Goal: Task Accomplishment & Management: Use online tool/utility

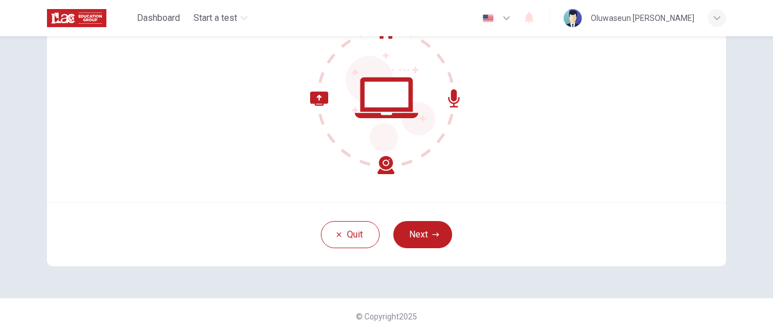
scroll to position [138, 0]
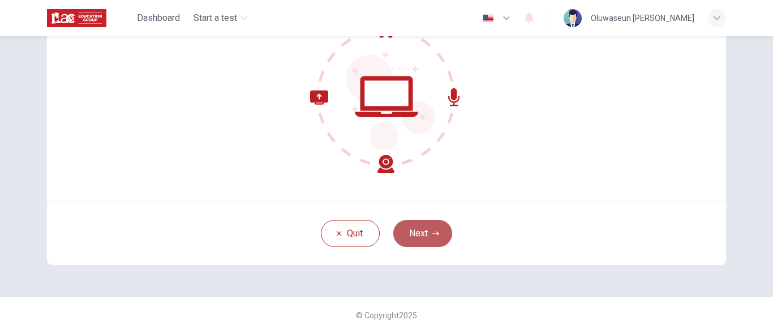
click at [437, 238] on button "Next" at bounding box center [422, 233] width 59 height 27
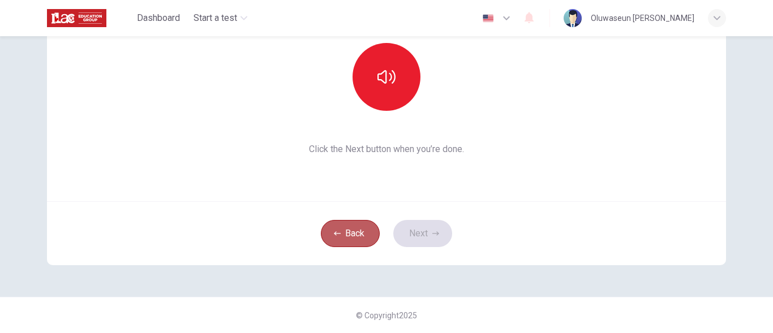
click at [356, 242] on button "Back" at bounding box center [350, 233] width 59 height 27
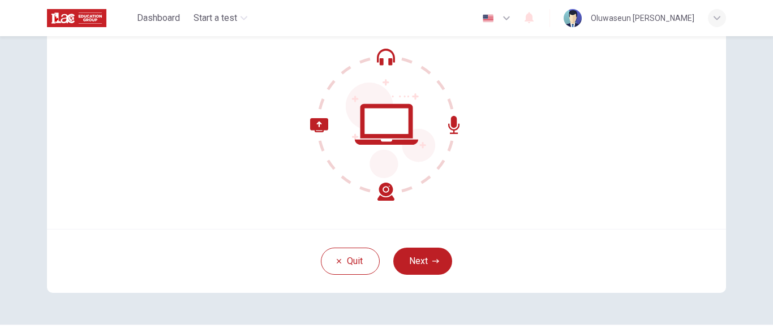
scroll to position [111, 0]
click at [385, 55] on icon at bounding box center [386, 124] width 153 height 153
click at [413, 262] on button "Next" at bounding box center [422, 260] width 59 height 27
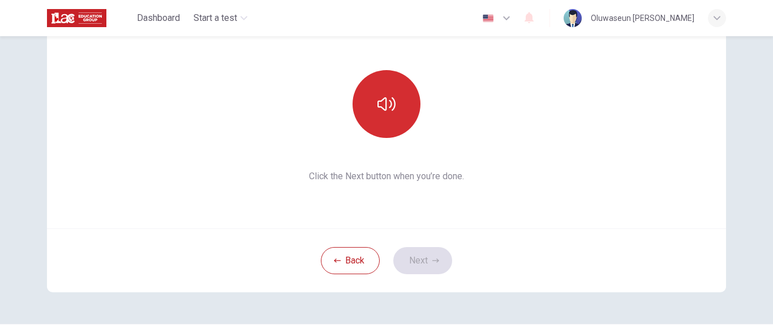
click at [387, 104] on icon "button" at bounding box center [386, 104] width 18 height 18
click at [395, 111] on button "button" at bounding box center [386, 104] width 68 height 68
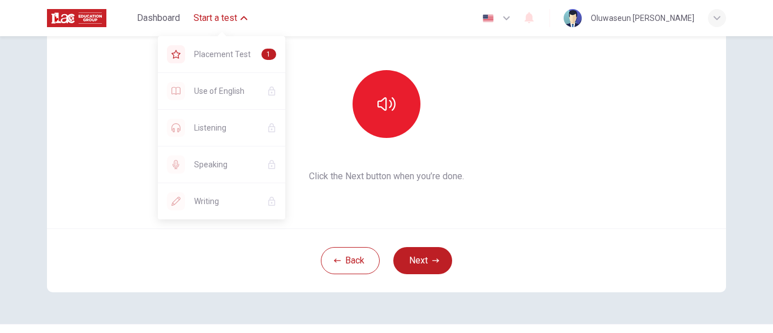
click at [227, 18] on span "Start a test" at bounding box center [215, 18] width 44 height 14
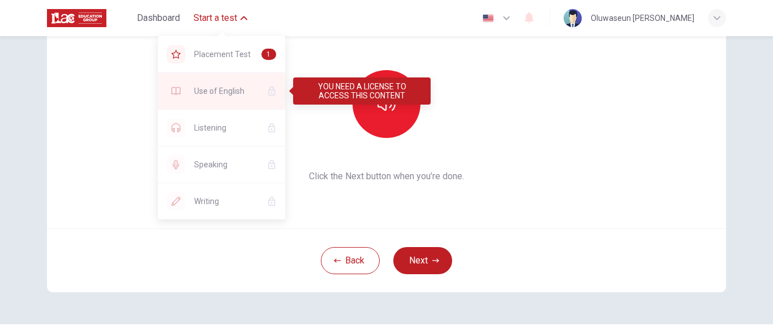
click at [239, 86] on span "Use of English" at bounding box center [226, 91] width 64 height 14
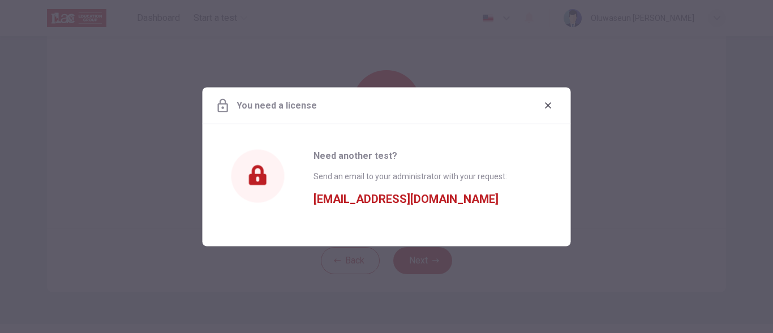
click at [549, 104] on icon "button" at bounding box center [548, 105] width 6 height 6
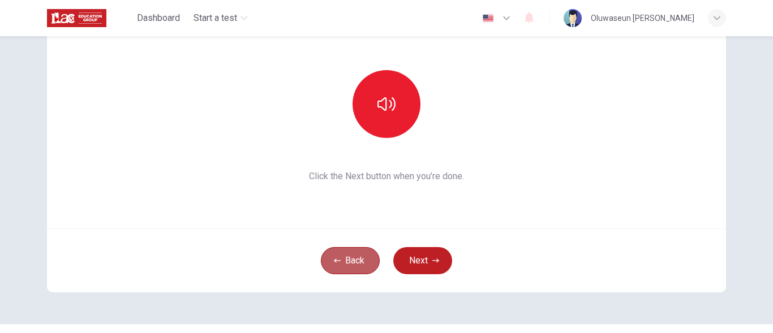
click at [351, 259] on button "Back" at bounding box center [350, 260] width 59 height 27
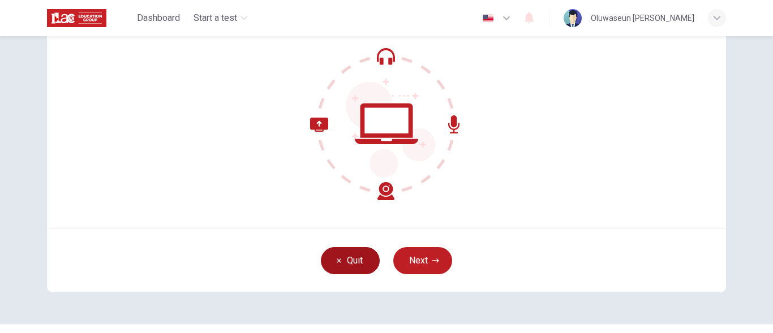
click at [351, 259] on button "Quit" at bounding box center [350, 260] width 59 height 27
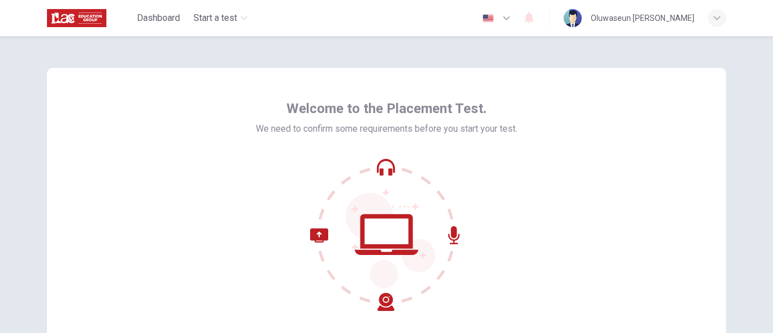
click at [377, 168] on icon at bounding box center [386, 234] width 153 height 153
click at [380, 247] on icon at bounding box center [386, 234] width 63 height 41
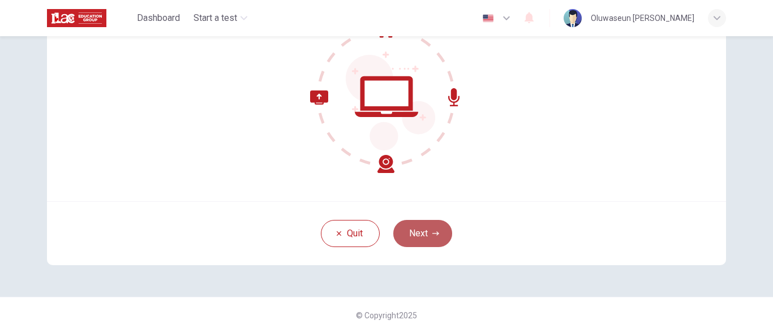
click at [432, 235] on icon "button" at bounding box center [435, 233] width 7 height 7
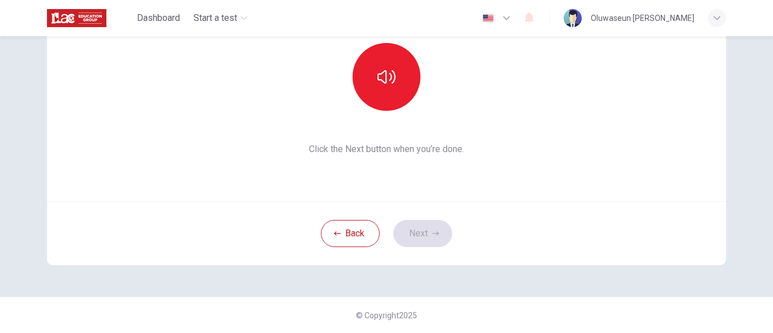
scroll to position [0, 0]
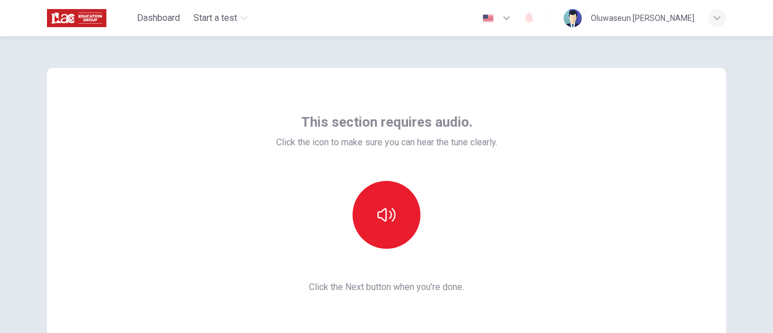
click at [408, 131] on span "This section requires audio." at bounding box center [386, 122] width 171 height 18
click at [400, 218] on button "button" at bounding box center [386, 215] width 68 height 68
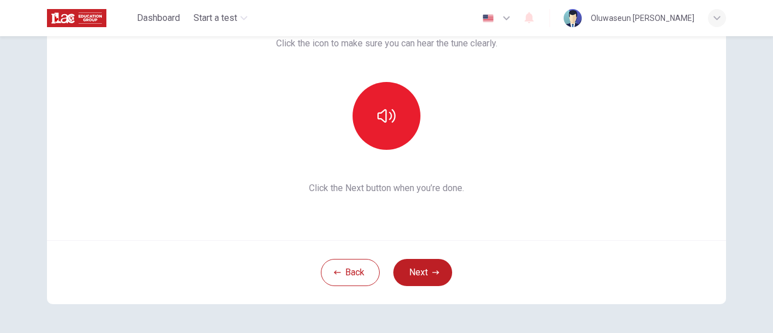
scroll to position [137, 0]
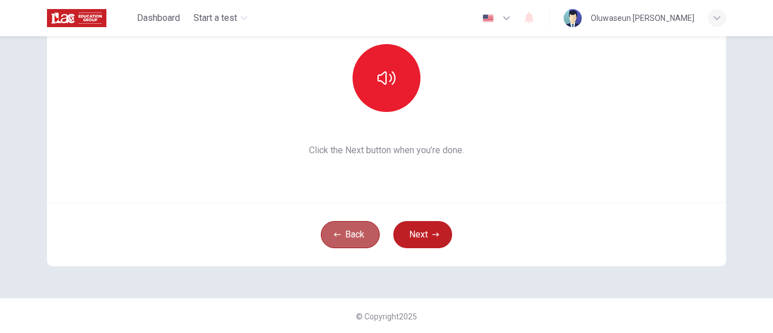
click at [342, 234] on button "Back" at bounding box center [350, 234] width 59 height 27
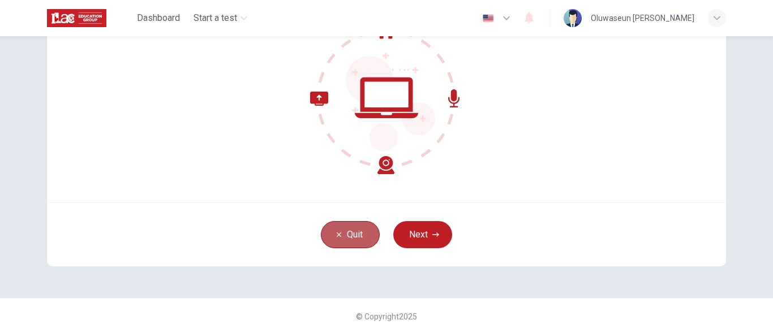
click at [342, 234] on button "Quit" at bounding box center [350, 234] width 59 height 27
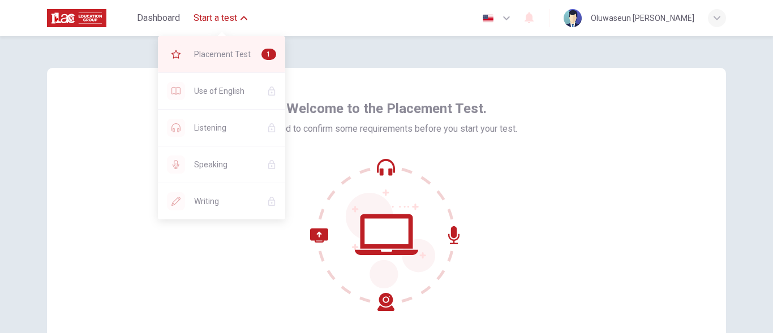
click at [227, 48] on span "Placement Test" at bounding box center [223, 55] width 58 height 14
click at [243, 12] on button "Start a test" at bounding box center [220, 18] width 63 height 20
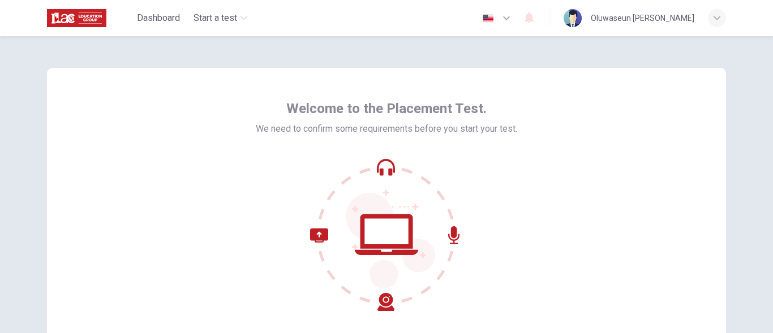
click at [565, 191] on div "Welcome to the Placement Test. We need to confirm some requirements before you …" at bounding box center [386, 204] width 679 height 272
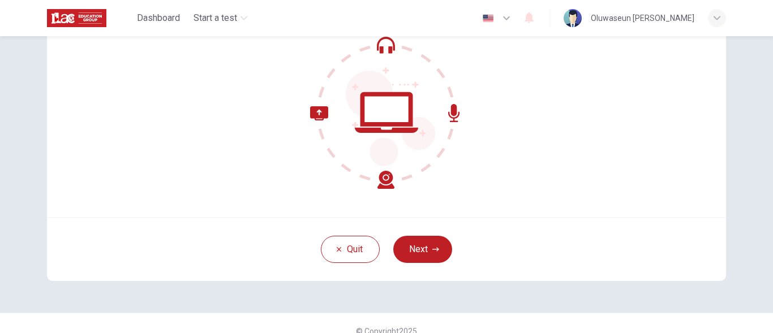
scroll to position [138, 0]
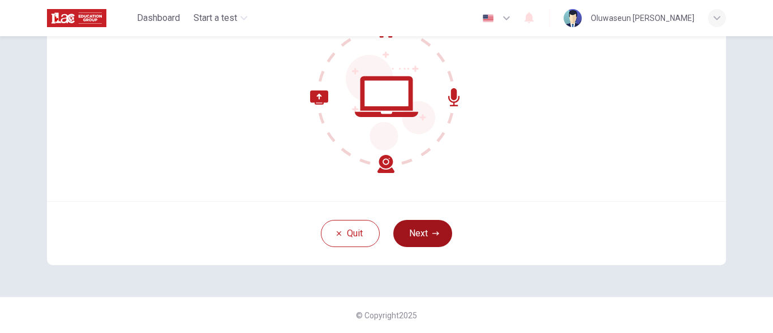
click at [437, 238] on button "Next" at bounding box center [422, 233] width 59 height 27
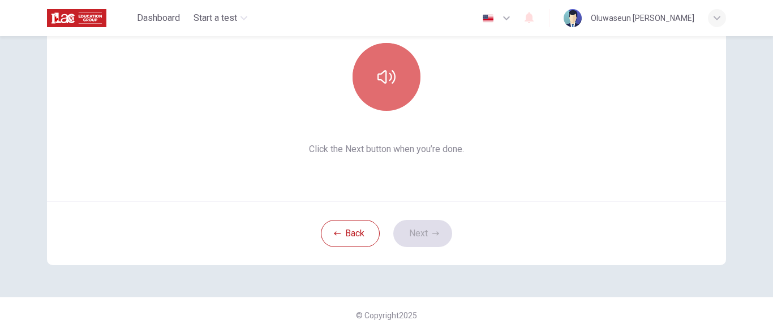
click at [393, 87] on button "button" at bounding box center [386, 77] width 68 height 68
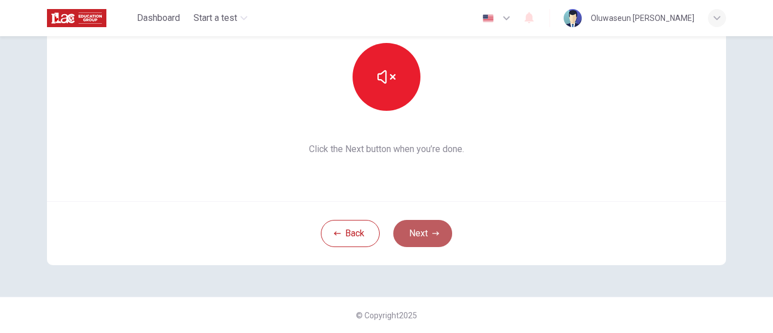
click at [428, 231] on button "Next" at bounding box center [422, 233] width 59 height 27
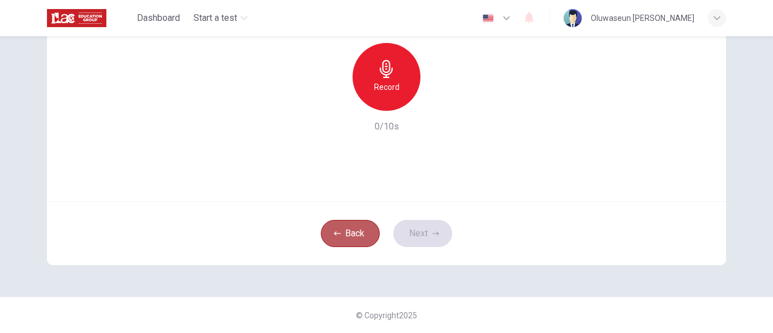
click at [347, 237] on button "Back" at bounding box center [350, 233] width 59 height 27
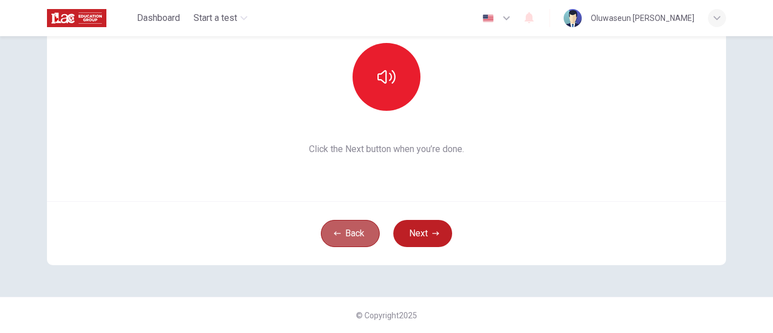
click at [347, 237] on button "Back" at bounding box center [350, 233] width 59 height 27
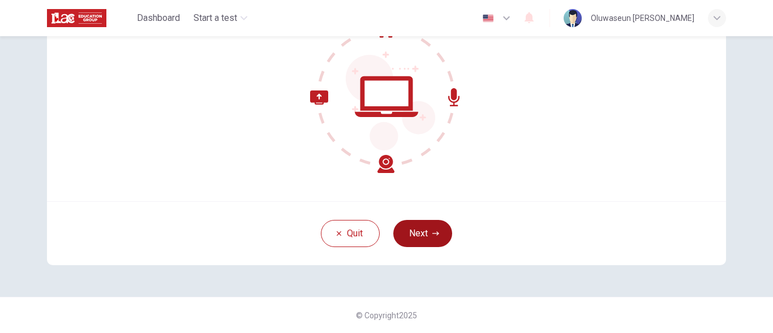
click at [419, 238] on button "Next" at bounding box center [422, 233] width 59 height 27
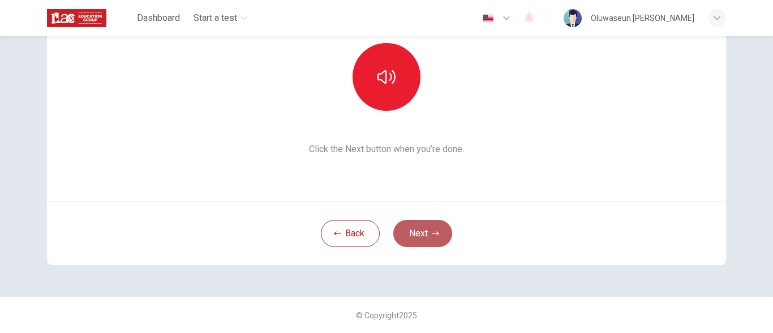
click at [419, 238] on button "Next" at bounding box center [422, 233] width 59 height 27
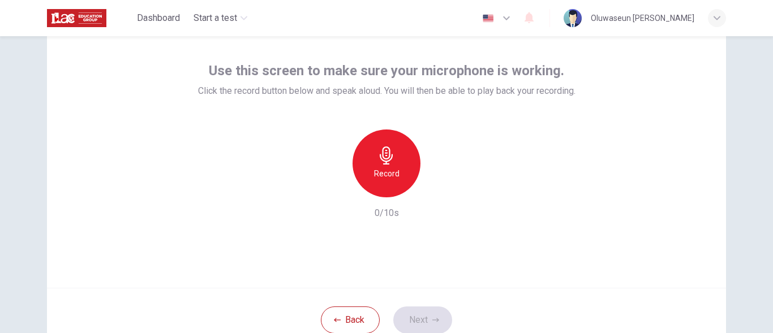
scroll to position [49, 0]
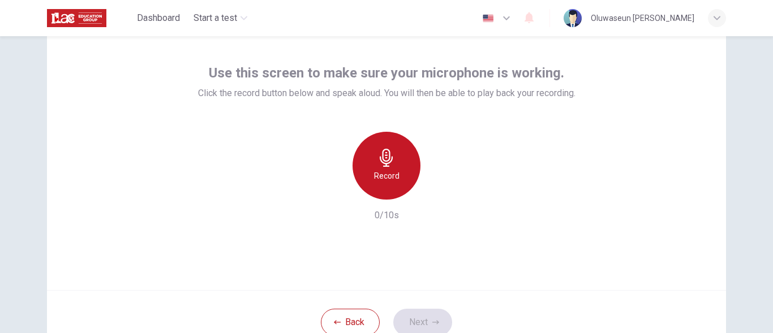
click at [376, 177] on h6 "Record" at bounding box center [386, 176] width 25 height 14
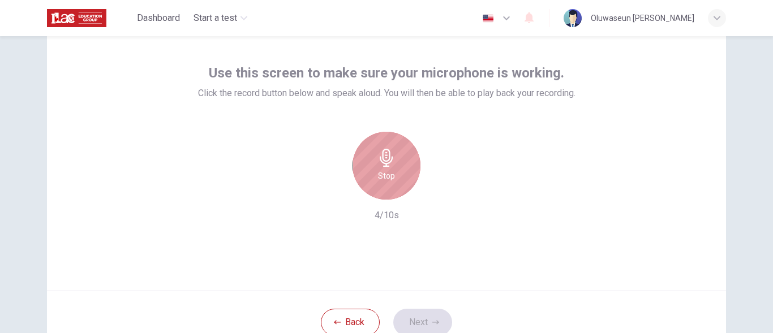
click at [378, 177] on h6 "Stop" at bounding box center [386, 176] width 17 height 14
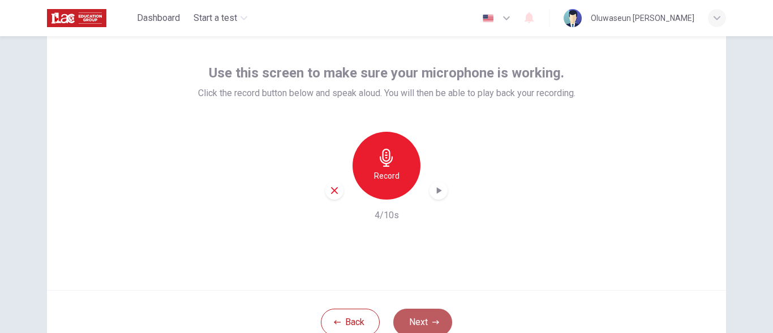
click at [419, 318] on button "Next" at bounding box center [422, 322] width 59 height 27
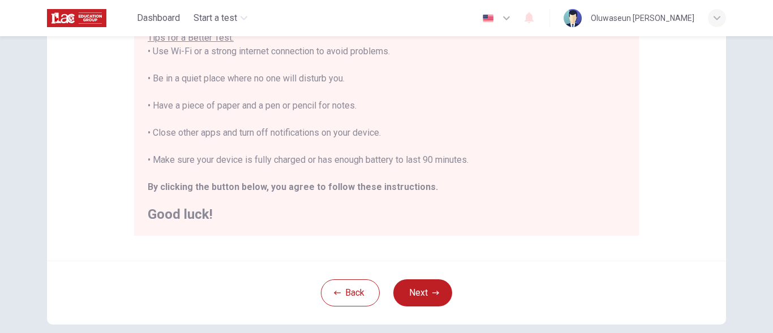
scroll to position [296, 0]
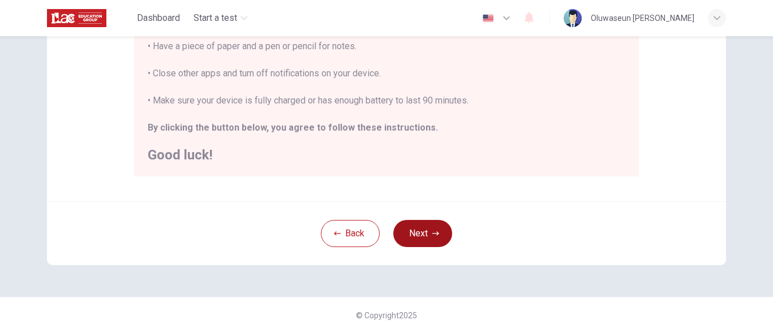
click at [434, 226] on button "Next" at bounding box center [422, 233] width 59 height 27
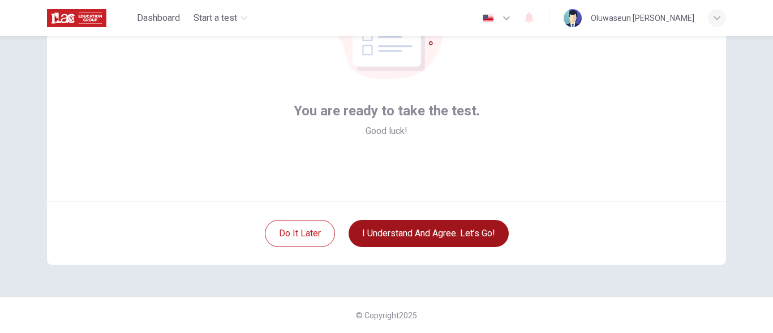
scroll to position [138, 0]
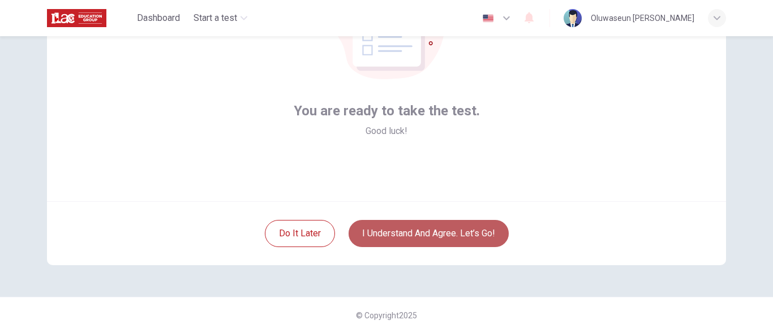
click at [431, 236] on button "I understand and agree. Let’s go!" at bounding box center [428, 233] width 160 height 27
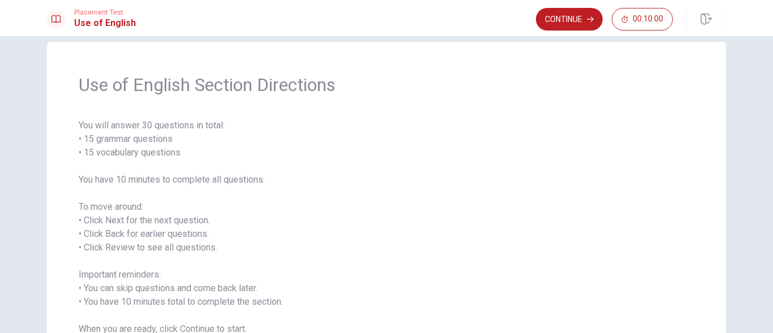
scroll to position [6, 0]
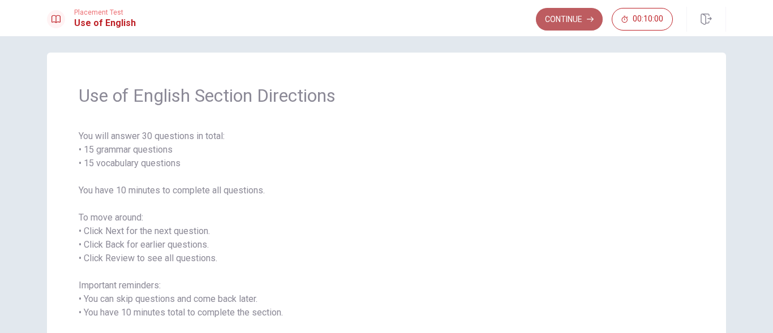
click at [579, 14] on button "Continue" at bounding box center [569, 19] width 67 height 23
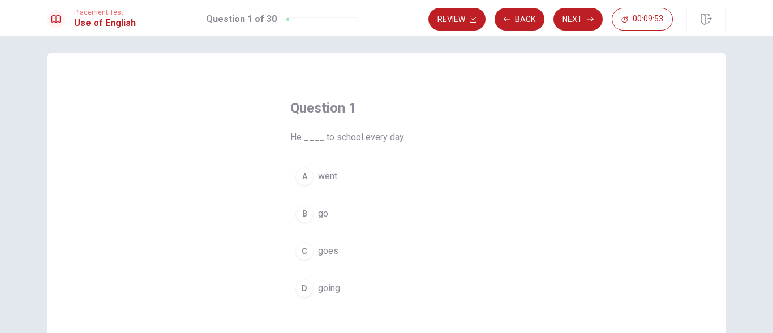
click at [325, 251] on span "goes" at bounding box center [328, 251] width 20 height 14
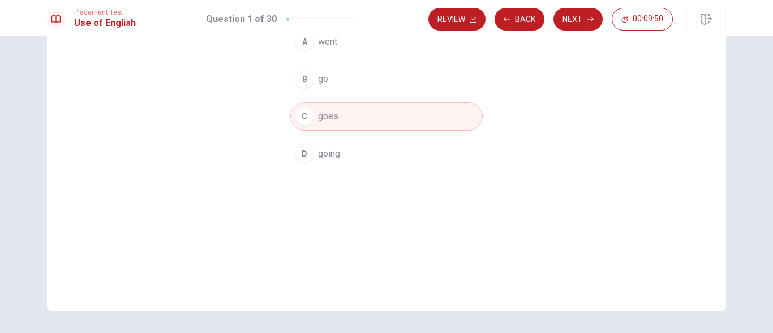
scroll to position [141, 0]
click at [580, 24] on button "Next" at bounding box center [577, 19] width 49 height 23
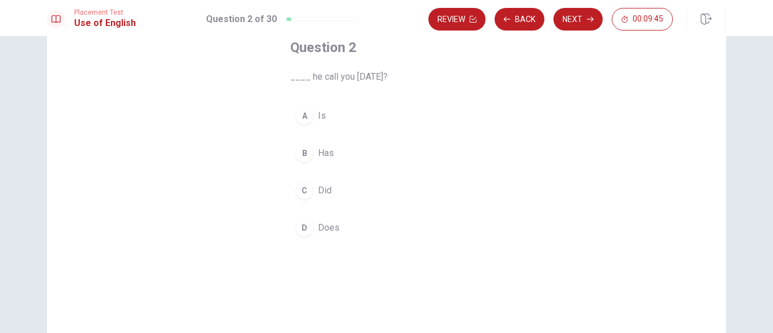
scroll to position [66, 0]
click at [320, 189] on span "Did" at bounding box center [325, 191] width 14 height 14
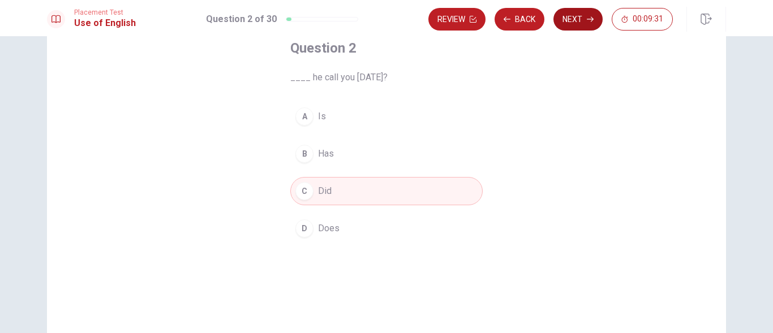
click at [575, 15] on button "Next" at bounding box center [577, 19] width 49 height 23
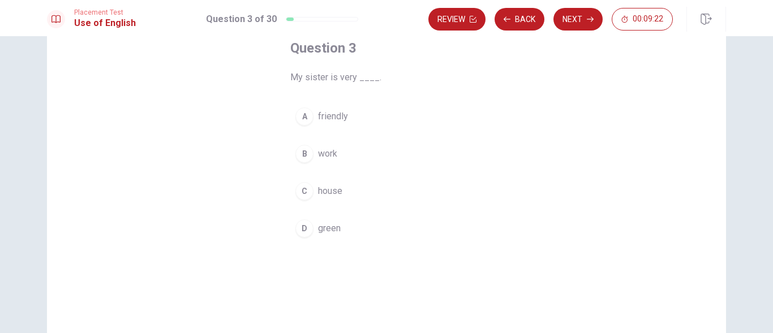
click at [336, 116] on span "friendly" at bounding box center [333, 117] width 30 height 14
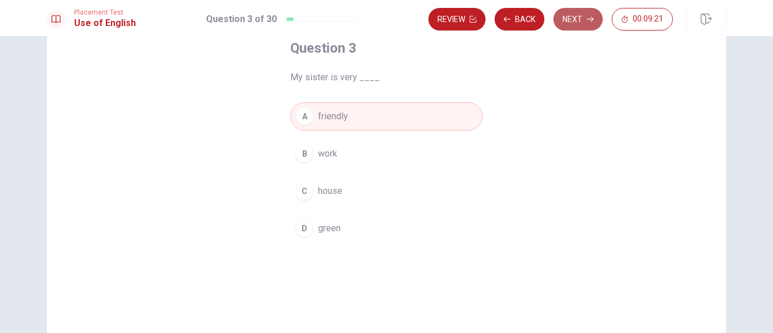
click at [576, 23] on button "Next" at bounding box center [577, 19] width 49 height 23
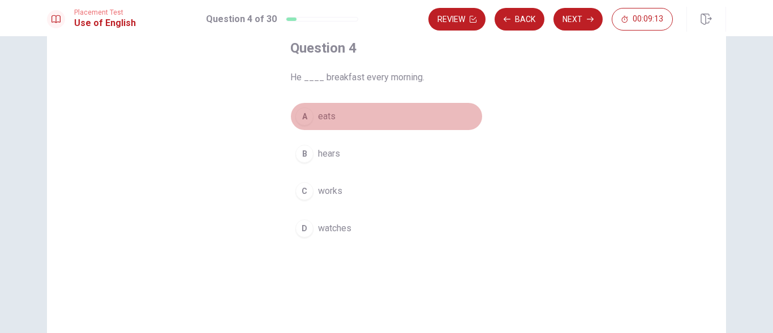
click at [322, 117] on span "eats" at bounding box center [327, 117] width 18 height 14
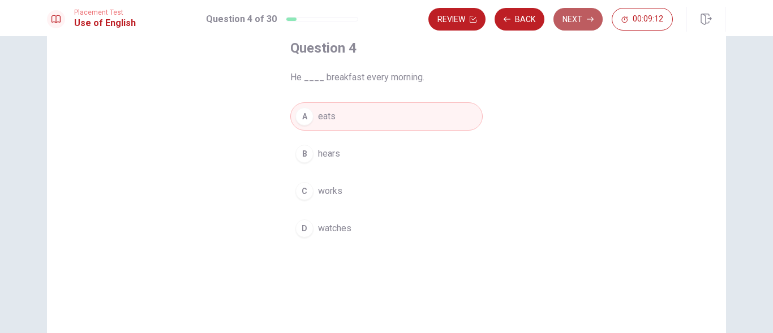
click at [567, 15] on button "Next" at bounding box center [577, 19] width 49 height 23
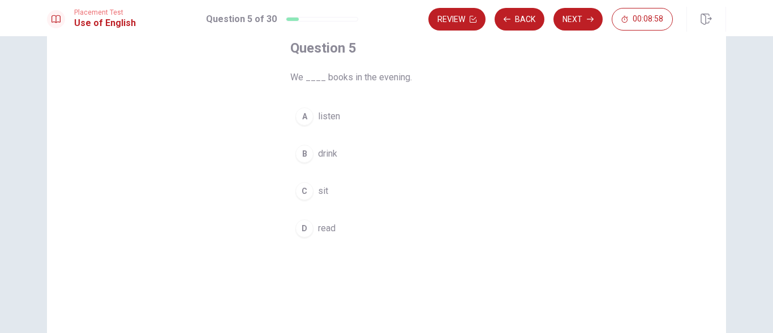
click at [320, 225] on span "read" at bounding box center [327, 229] width 18 height 14
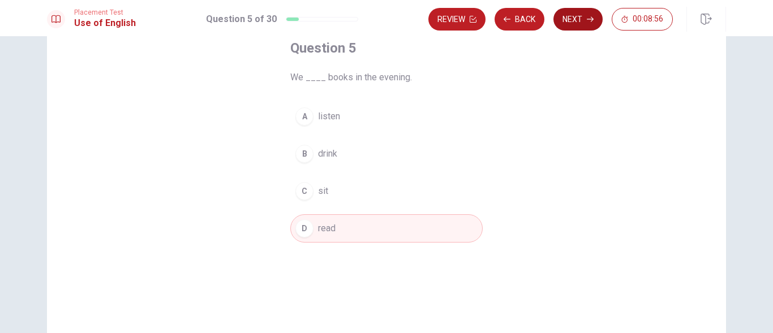
click at [578, 21] on button "Next" at bounding box center [577, 19] width 49 height 23
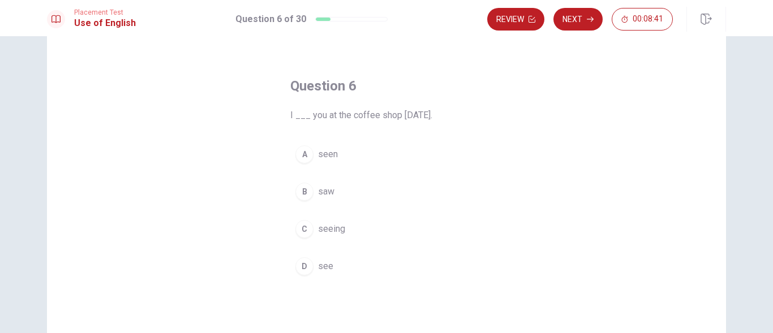
scroll to position [31, 0]
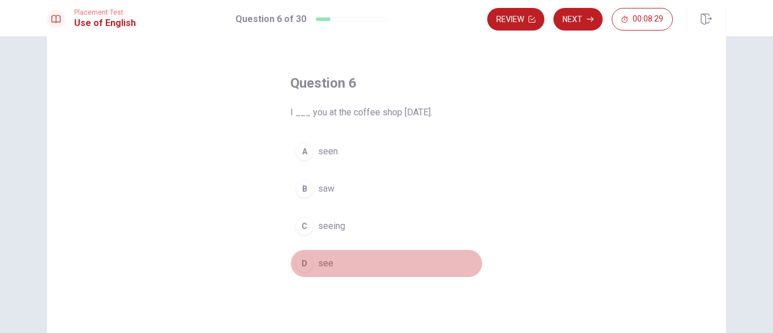
click at [318, 258] on span "see" at bounding box center [325, 264] width 15 height 14
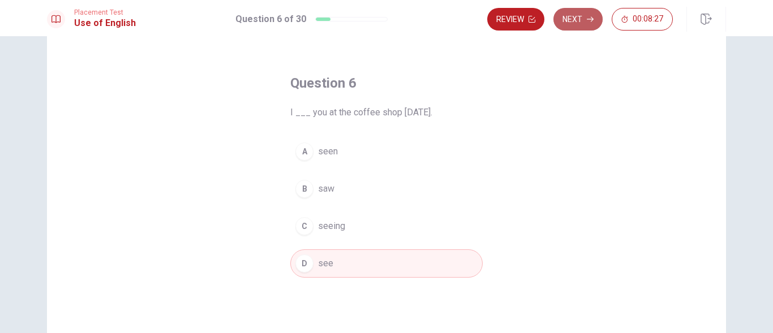
click at [568, 18] on button "Next" at bounding box center [577, 19] width 49 height 23
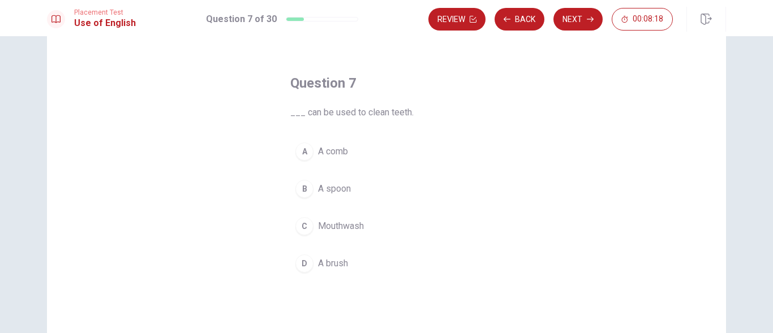
click at [329, 262] on span "A brush" at bounding box center [333, 264] width 30 height 14
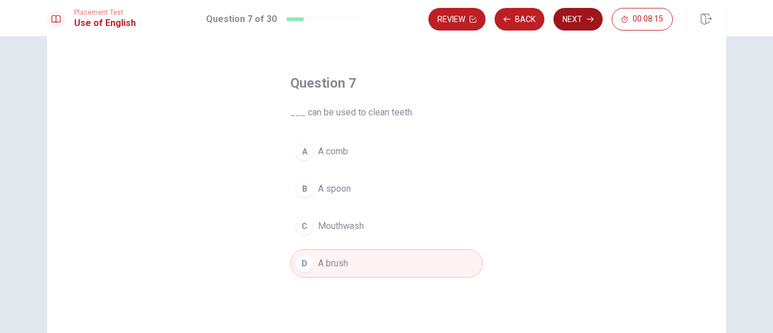
click at [574, 14] on button "Next" at bounding box center [577, 19] width 49 height 23
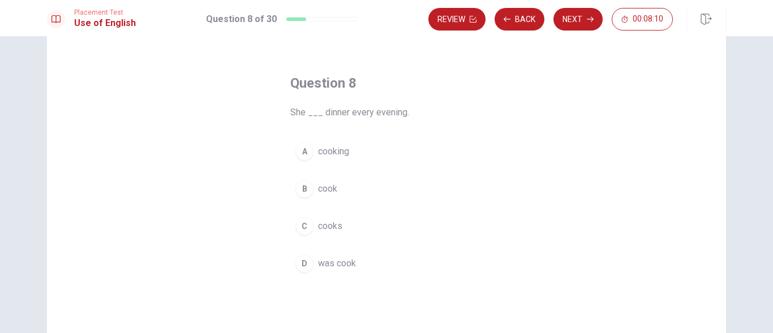
click at [328, 221] on span "cooks" at bounding box center [330, 226] width 24 height 14
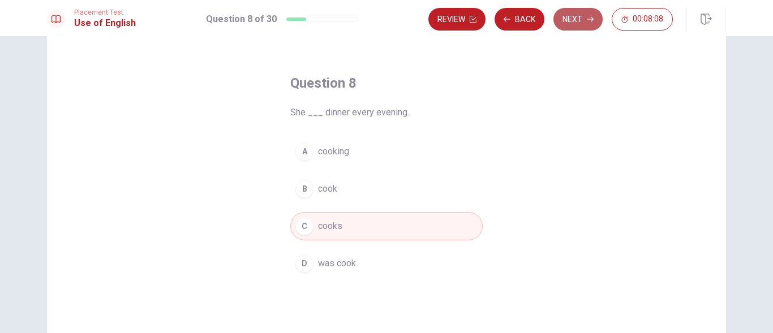
click at [575, 24] on button "Next" at bounding box center [577, 19] width 49 height 23
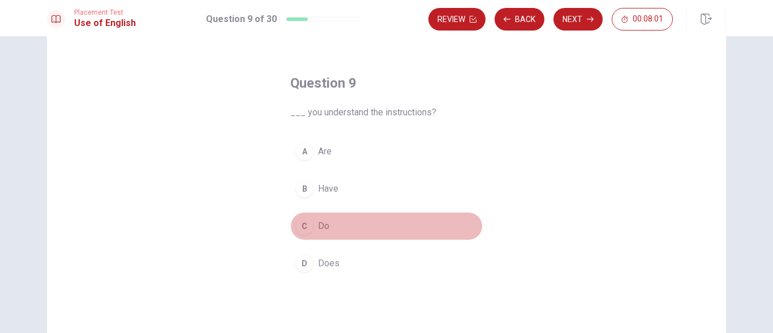
click at [318, 226] on span "Do" at bounding box center [323, 226] width 11 height 14
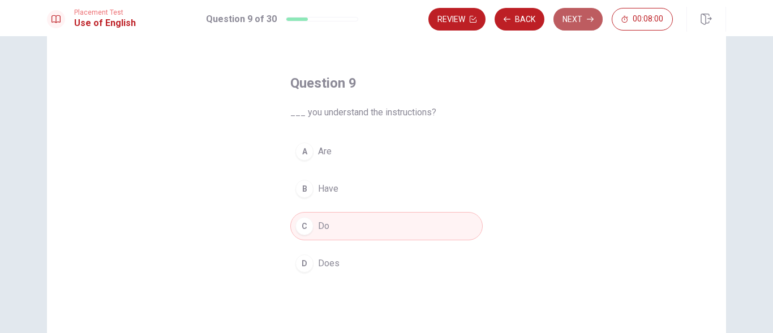
click at [582, 18] on button "Next" at bounding box center [577, 19] width 49 height 23
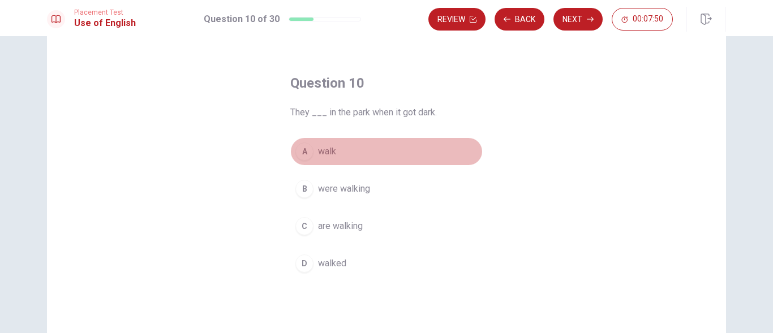
click at [329, 153] on span "walk" at bounding box center [327, 152] width 18 height 14
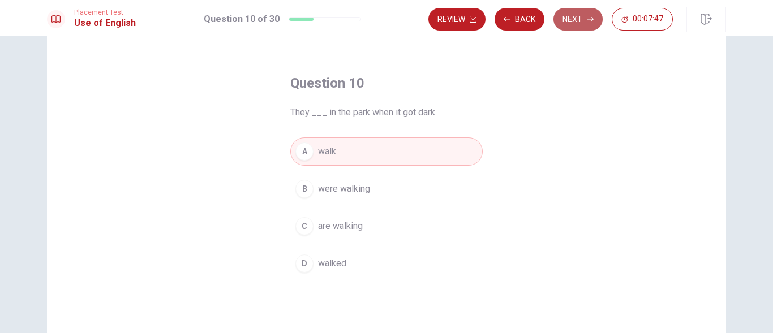
click at [575, 23] on button "Next" at bounding box center [577, 19] width 49 height 23
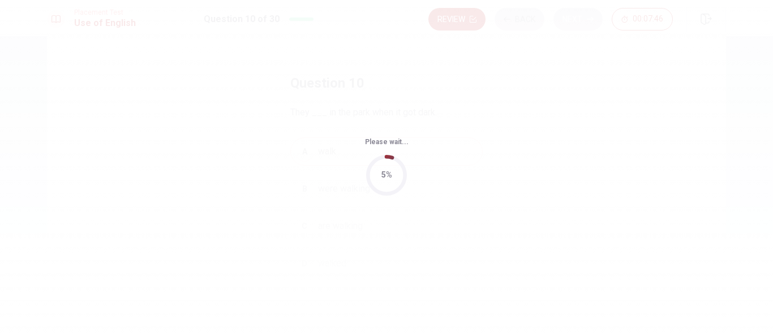
scroll to position [0, 0]
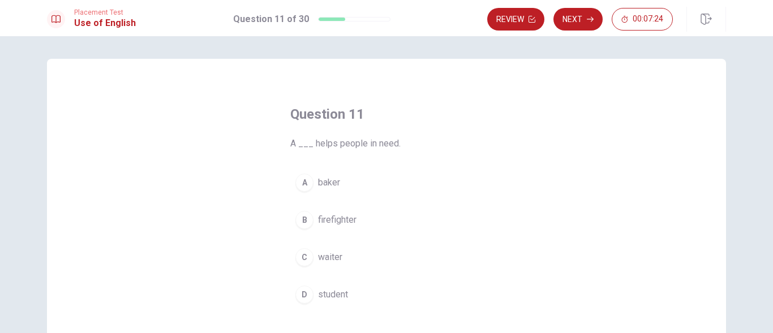
click at [344, 218] on span "firefighter" at bounding box center [337, 220] width 38 height 14
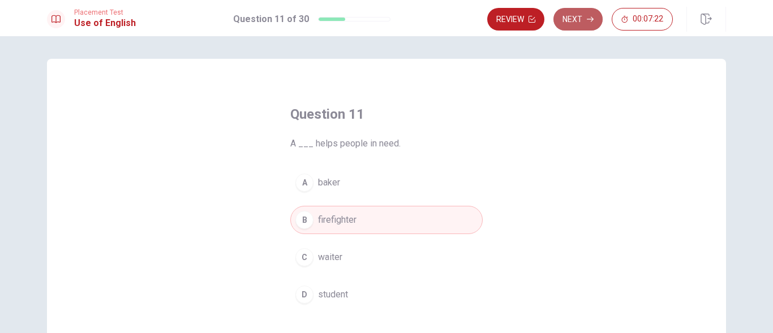
click at [579, 18] on button "Next" at bounding box center [577, 19] width 49 height 23
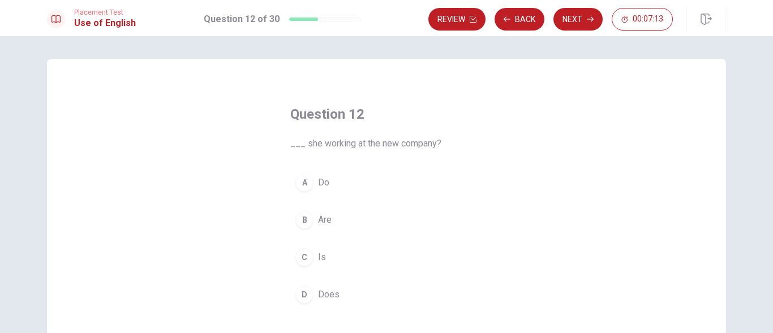
click at [318, 256] on span "Is" at bounding box center [322, 258] width 8 height 14
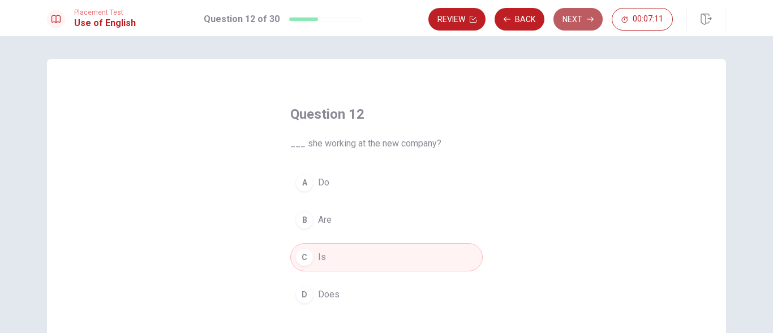
click at [582, 16] on button "Next" at bounding box center [577, 19] width 49 height 23
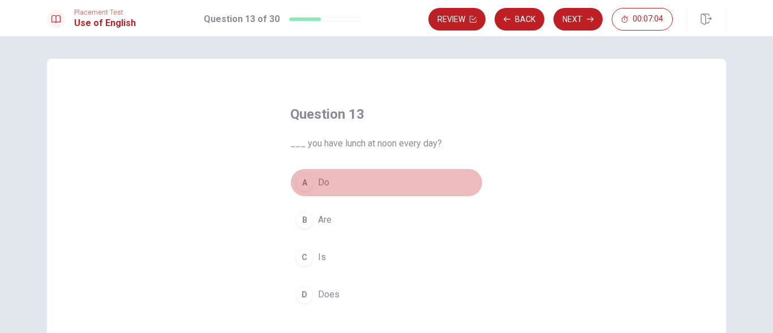
click at [320, 180] on span "Do" at bounding box center [323, 183] width 11 height 14
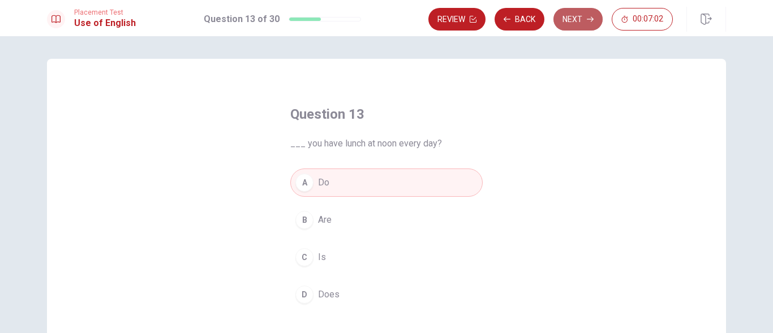
click at [574, 15] on button "Next" at bounding box center [577, 19] width 49 height 23
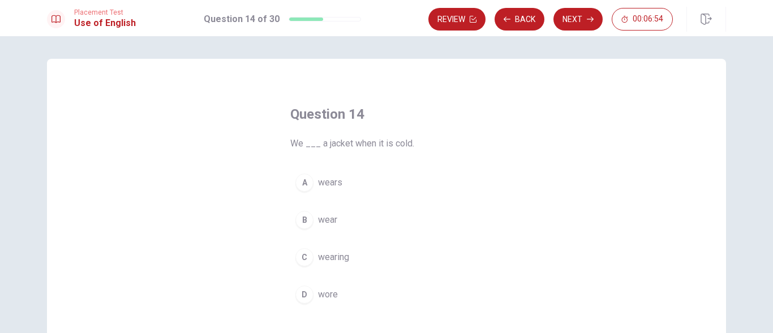
click at [313, 221] on button "B wear" at bounding box center [386, 220] width 192 height 28
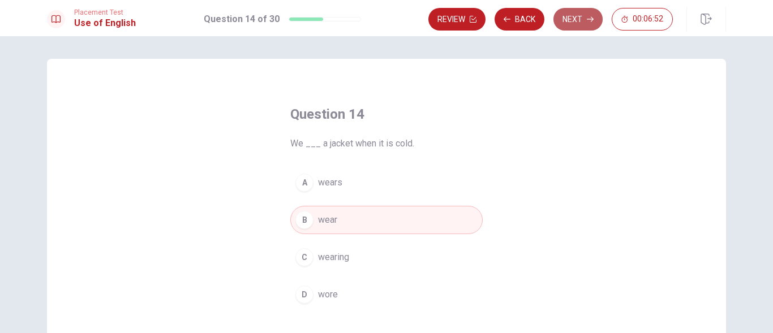
click at [583, 21] on button "Next" at bounding box center [577, 19] width 49 height 23
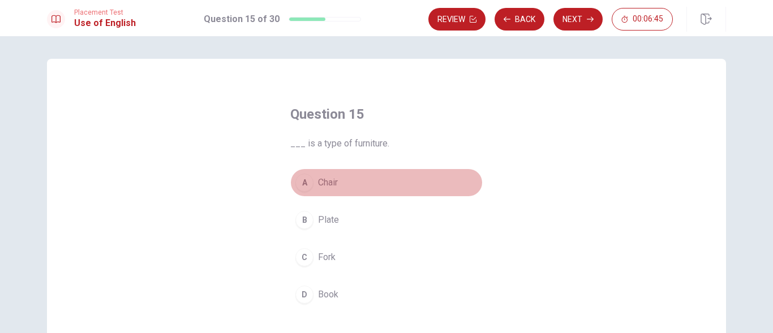
click at [328, 174] on button "A Chair" at bounding box center [386, 183] width 192 height 28
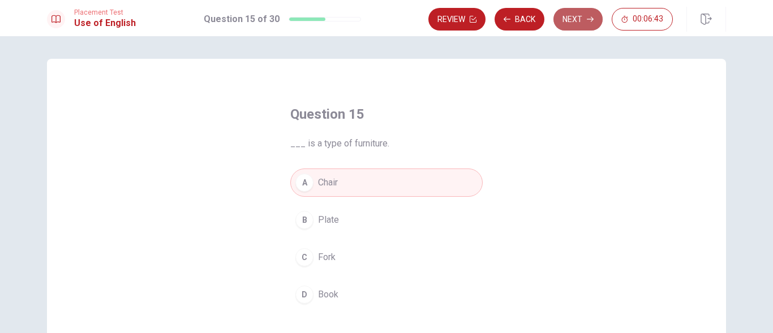
click at [569, 23] on button "Next" at bounding box center [577, 19] width 49 height 23
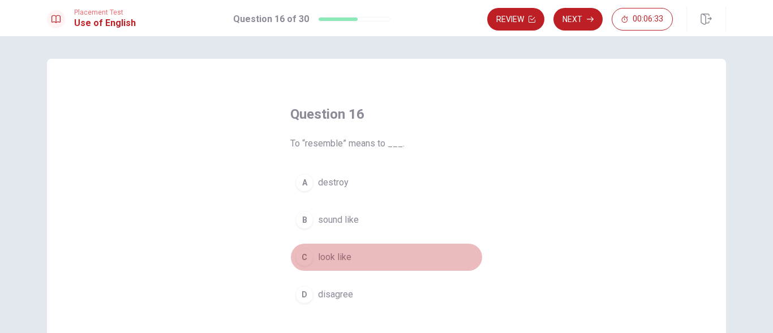
click at [319, 253] on span "look like" at bounding box center [334, 258] width 33 height 14
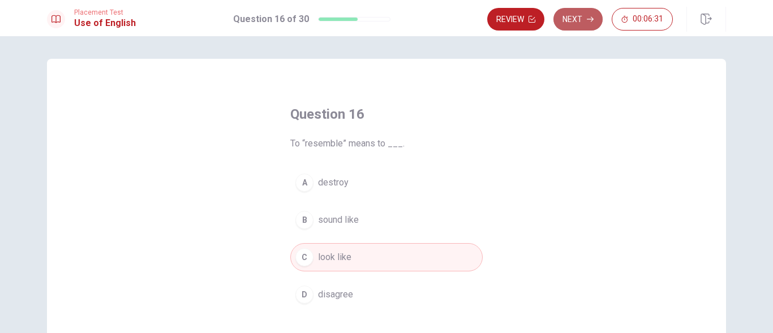
click at [570, 15] on button "Next" at bounding box center [577, 19] width 49 height 23
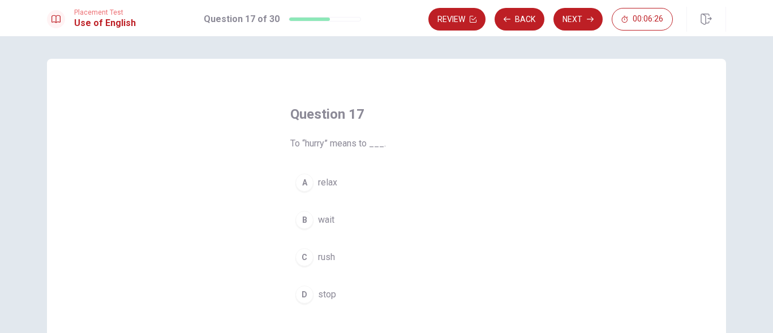
click at [325, 250] on button "C rush" at bounding box center [386, 257] width 192 height 28
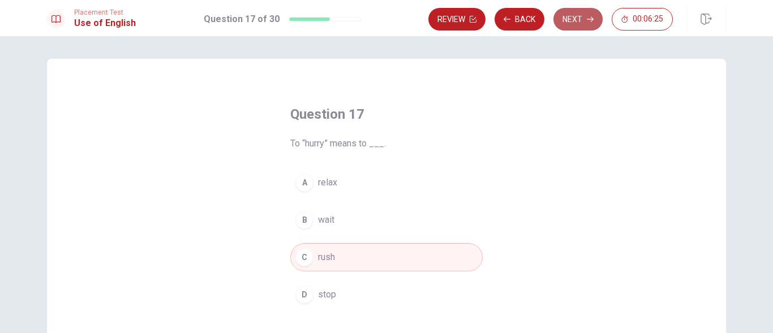
click at [570, 15] on button "Next" at bounding box center [577, 19] width 49 height 23
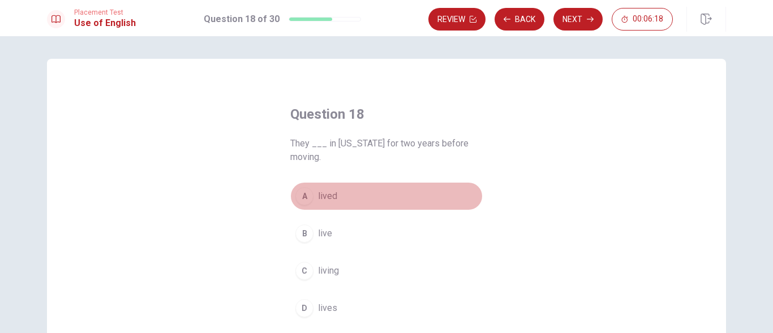
click at [320, 192] on span "lived" at bounding box center [327, 196] width 19 height 14
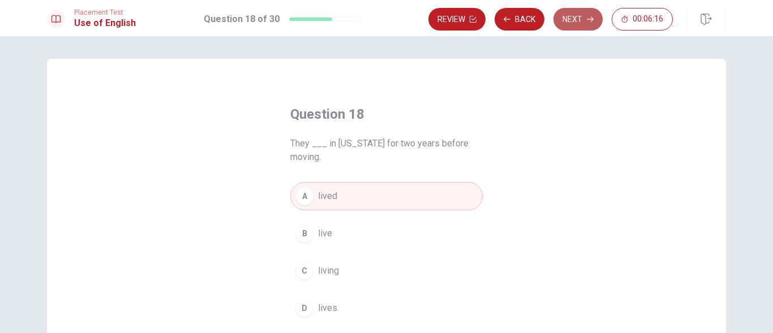
click at [566, 19] on button "Next" at bounding box center [577, 19] width 49 height 23
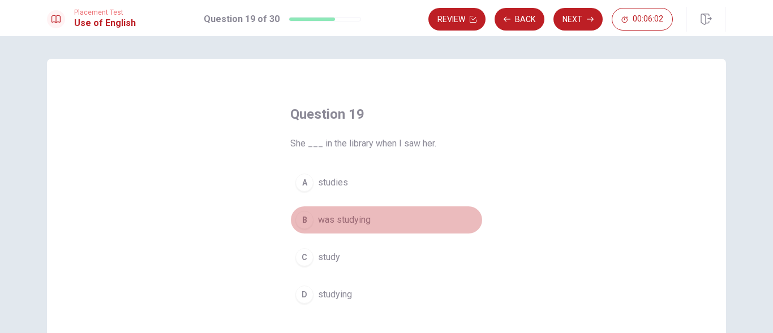
click at [356, 219] on span "was studying" at bounding box center [344, 220] width 53 height 14
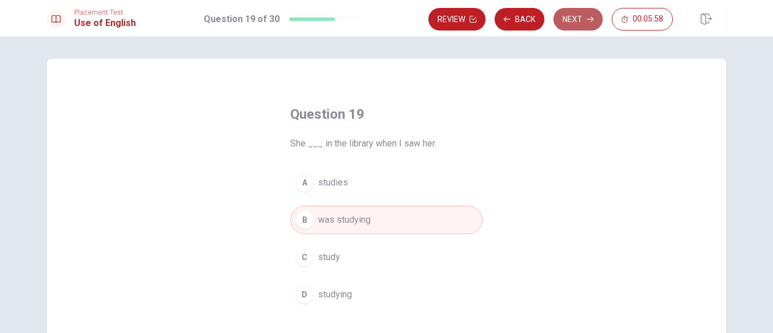
click at [573, 17] on button "Next" at bounding box center [577, 19] width 49 height 23
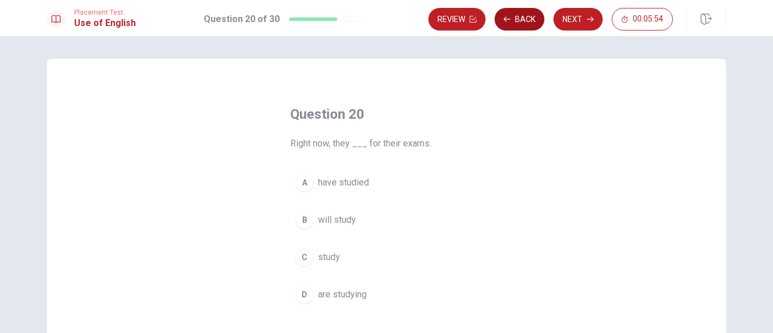
click at [511, 12] on button "Back" at bounding box center [519, 19] width 50 height 23
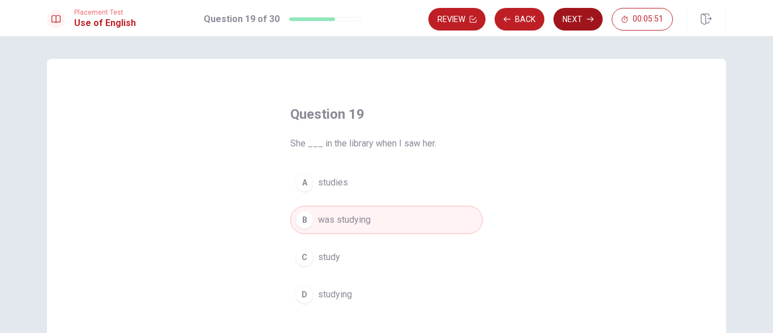
click at [578, 14] on button "Next" at bounding box center [577, 19] width 49 height 23
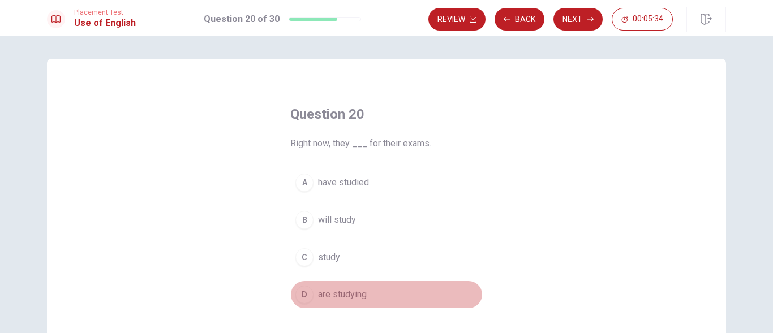
click at [347, 287] on button "D are studying" at bounding box center [386, 295] width 192 height 28
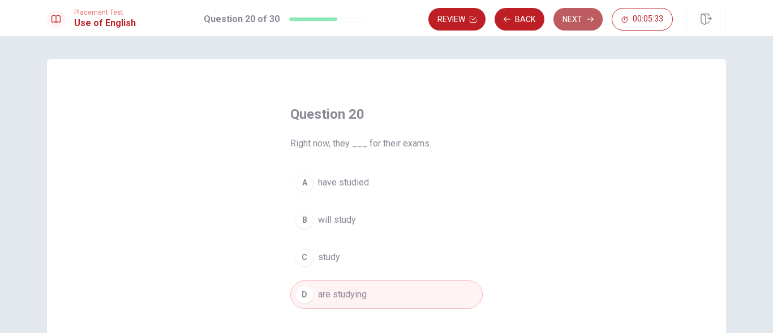
click at [560, 27] on button "Next" at bounding box center [577, 19] width 49 height 23
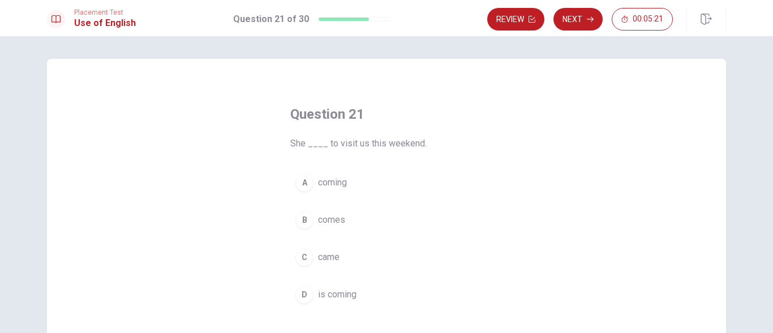
click at [330, 219] on span "comes" at bounding box center [331, 220] width 27 height 14
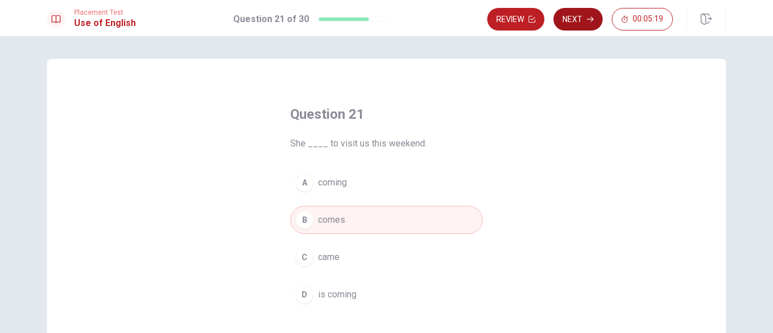
click at [579, 27] on button "Next" at bounding box center [577, 19] width 49 height 23
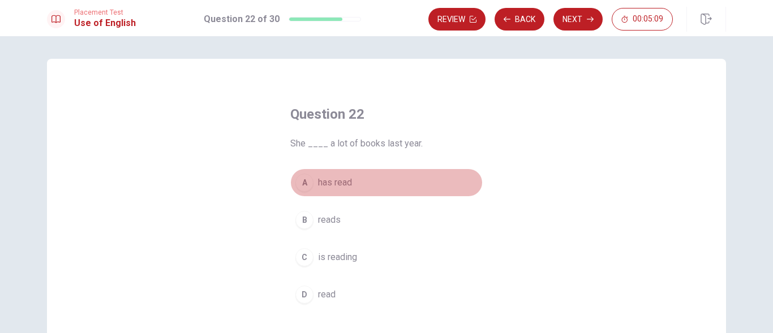
click at [334, 182] on span "has read" at bounding box center [335, 183] width 34 height 14
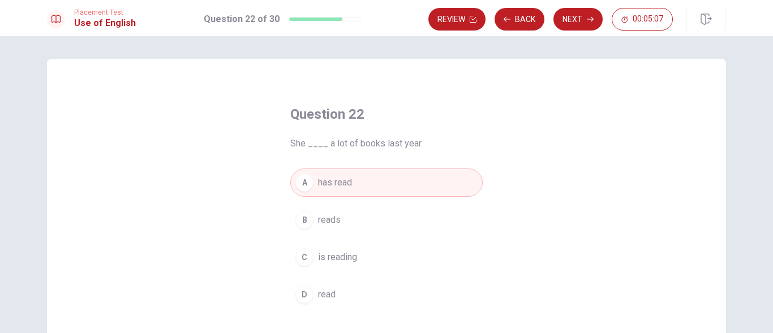
click at [574, 4] on div "Placement Test Use of English Question 22 of 30 Review Back Next 00:05:07" at bounding box center [386, 18] width 773 height 36
click at [574, 18] on button "Next" at bounding box center [577, 19] width 49 height 23
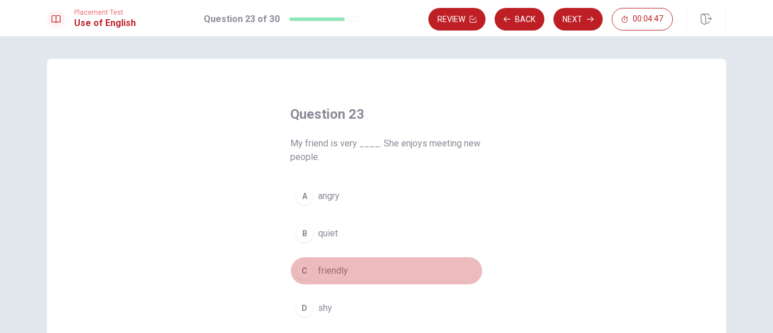
click at [338, 264] on span "friendly" at bounding box center [333, 271] width 30 height 14
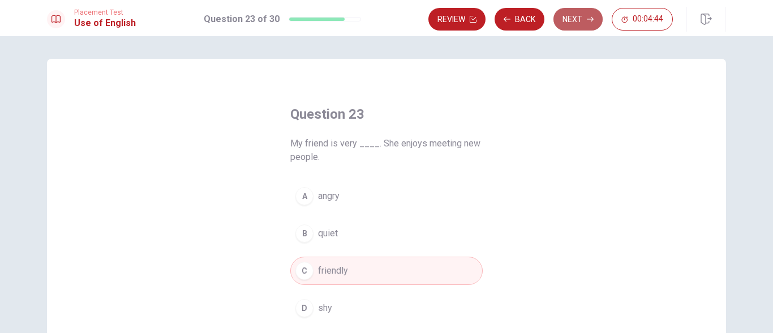
click at [578, 18] on button "Next" at bounding box center [577, 19] width 49 height 23
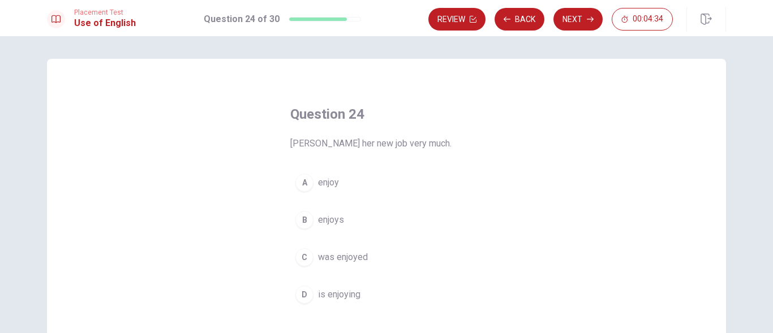
click at [336, 219] on span "enjoys" at bounding box center [331, 220] width 26 height 14
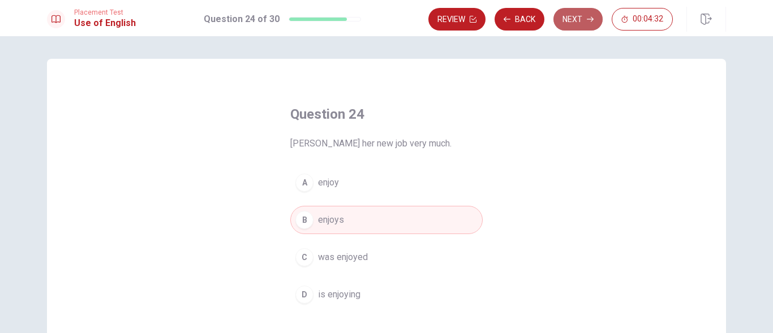
click at [581, 17] on button "Next" at bounding box center [577, 19] width 49 height 23
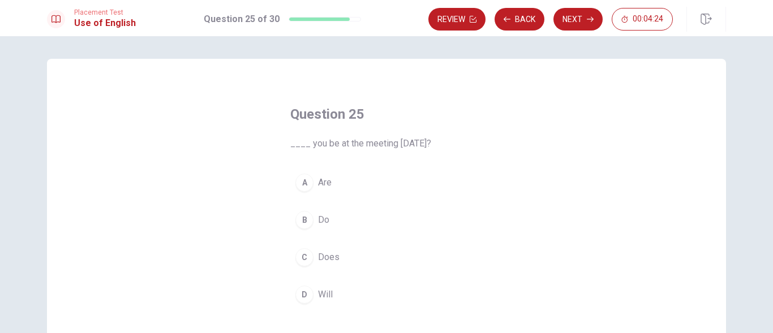
click at [321, 299] on span "Will" at bounding box center [325, 295] width 15 height 14
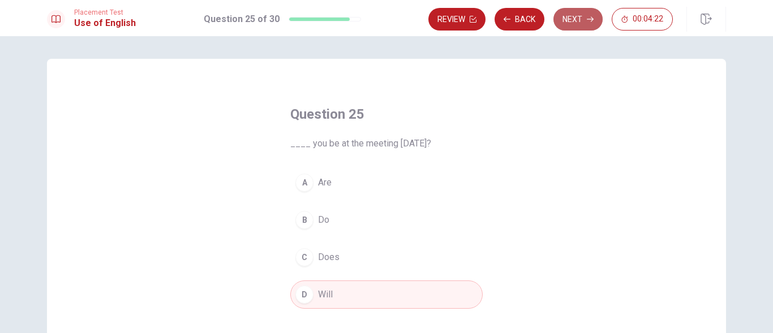
click at [567, 16] on button "Next" at bounding box center [577, 19] width 49 height 23
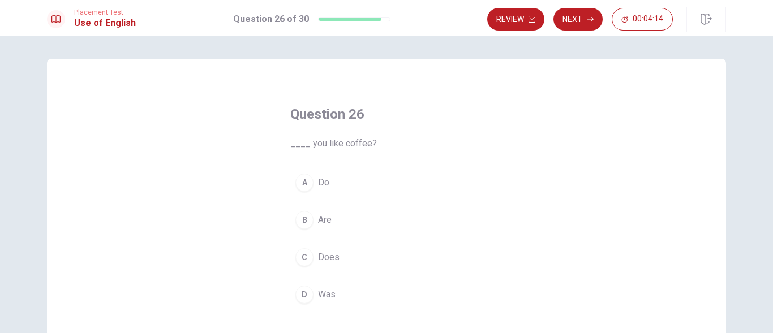
click at [330, 177] on button "A Do" at bounding box center [386, 183] width 192 height 28
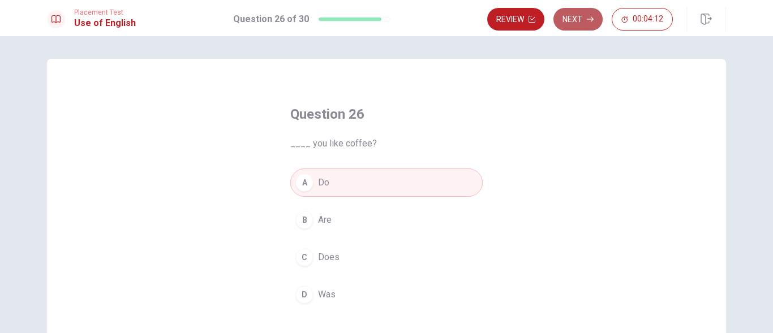
click at [581, 23] on button "Next" at bounding box center [577, 19] width 49 height 23
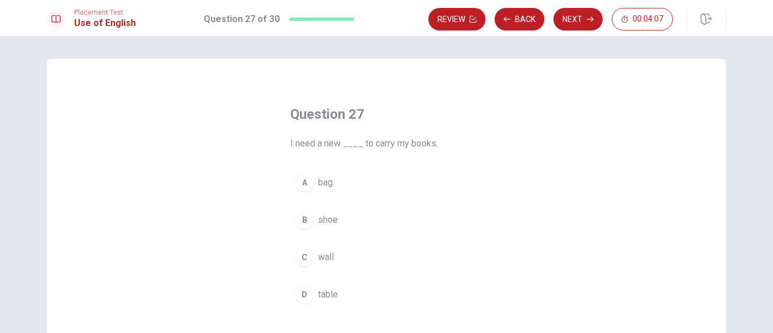
click at [325, 182] on span "bag" at bounding box center [325, 183] width 15 height 14
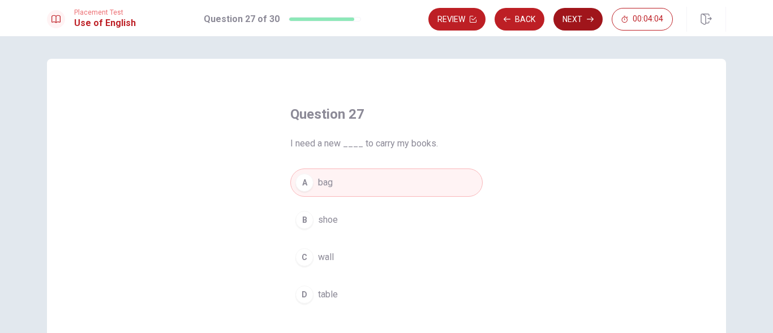
click at [574, 19] on button "Next" at bounding box center [577, 19] width 49 height 23
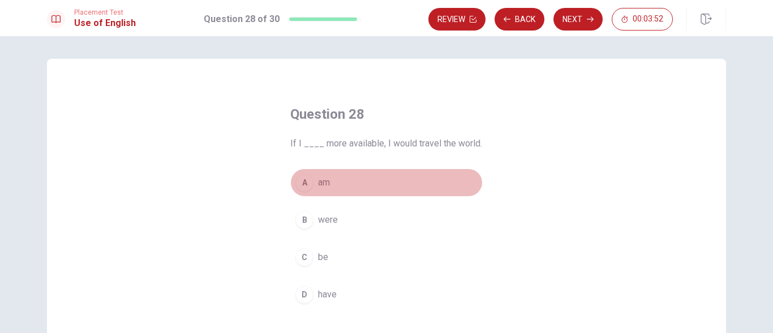
click at [326, 183] on span "am" at bounding box center [324, 183] width 12 height 14
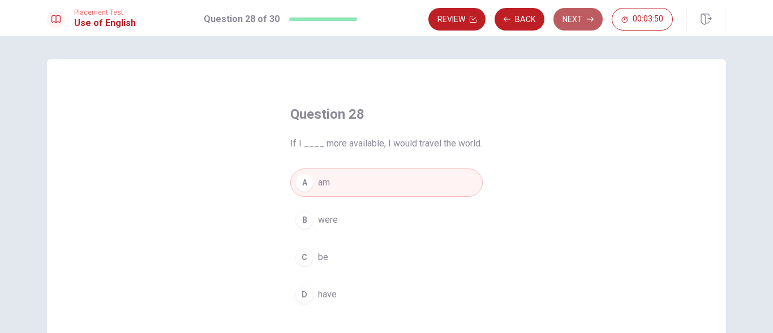
click at [567, 16] on button "Next" at bounding box center [577, 19] width 49 height 23
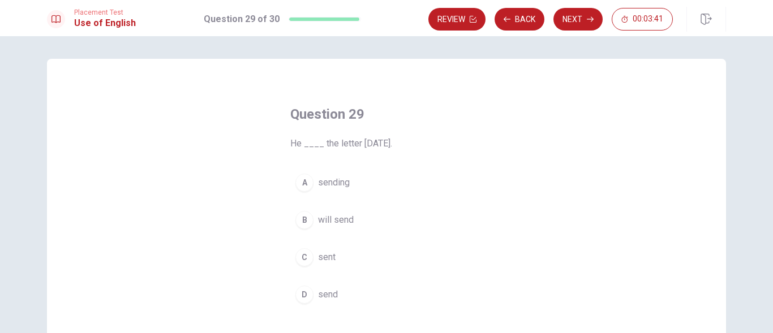
click at [347, 213] on button "B will send" at bounding box center [386, 220] width 192 height 28
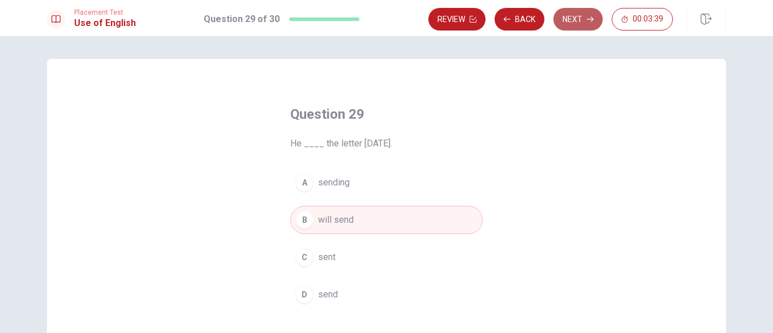
click at [578, 21] on button "Next" at bounding box center [577, 19] width 49 height 23
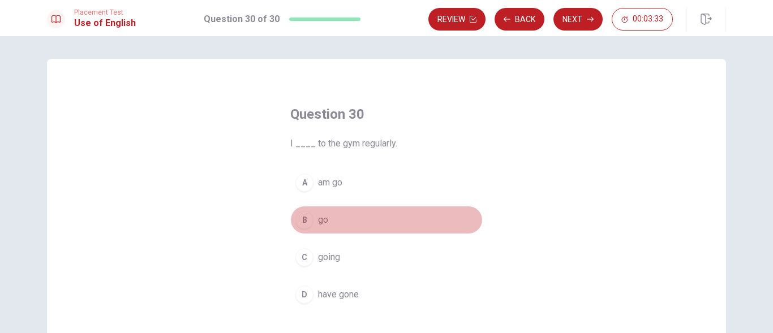
click at [323, 217] on span "go" at bounding box center [323, 220] width 10 height 14
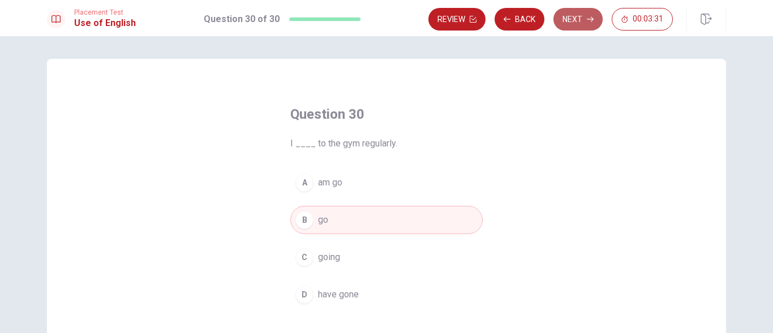
click at [570, 14] on button "Next" at bounding box center [577, 19] width 49 height 23
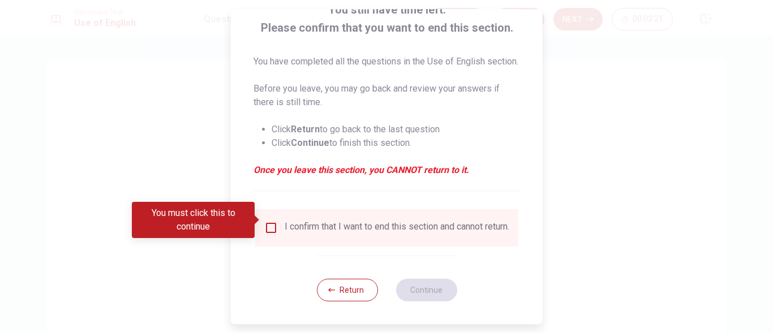
scroll to position [102, 0]
click at [268, 221] on input "You must click this to continue" at bounding box center [271, 228] width 14 height 14
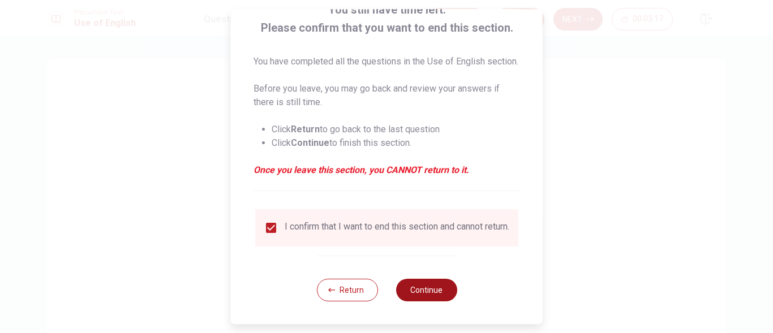
click at [408, 285] on button "Continue" at bounding box center [425, 290] width 61 height 23
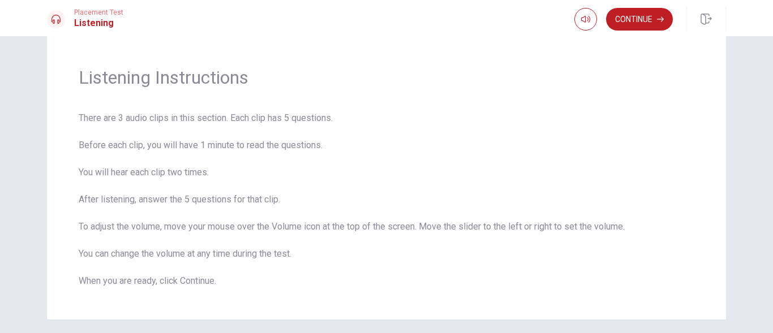
scroll to position [70, 0]
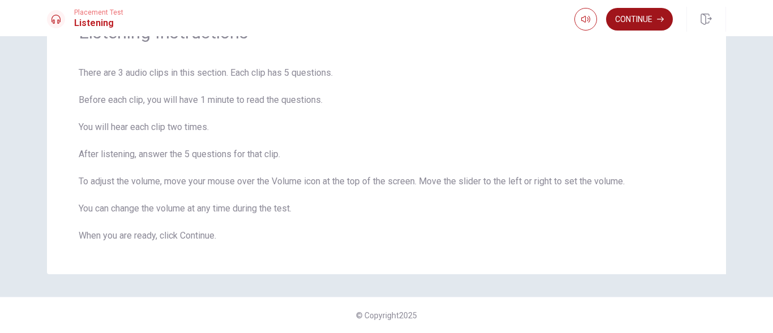
click at [645, 13] on button "Continue" at bounding box center [639, 19] width 67 height 23
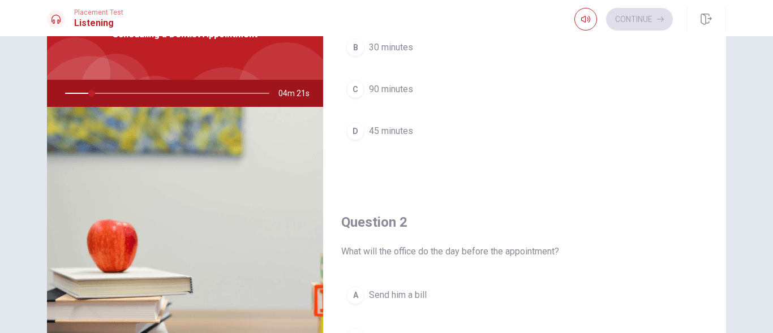
scroll to position [82, 0]
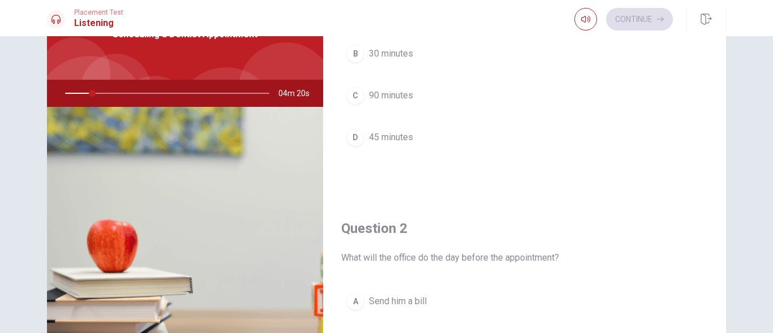
drag, startPoint x: 725, startPoint y: 76, endPoint x: 724, endPoint y: 59, distance: 17.0
click at [724, 59] on div "Question 1 How long will the appointment take? A 60 minutes B 30 minutes C 90 m…" at bounding box center [386, 185] width 715 height 393
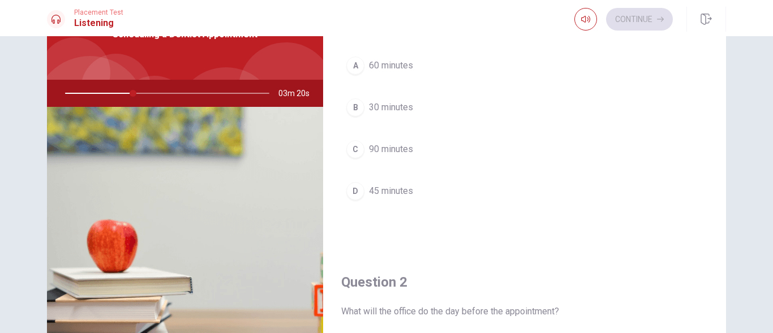
scroll to position [0, 0]
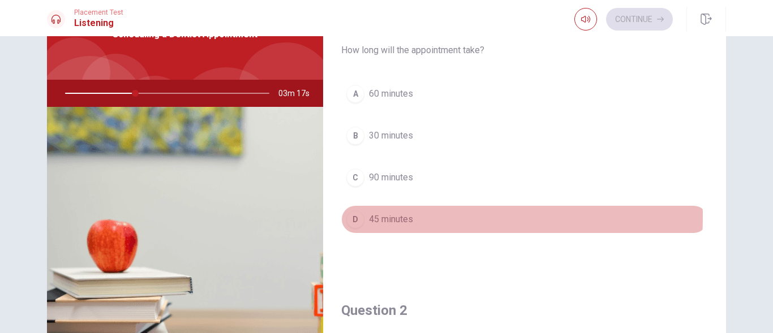
click at [374, 217] on span "45 minutes" at bounding box center [391, 220] width 44 height 14
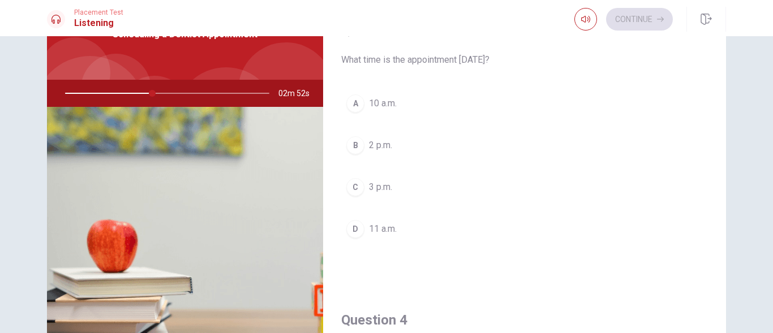
scroll to position [572, 0]
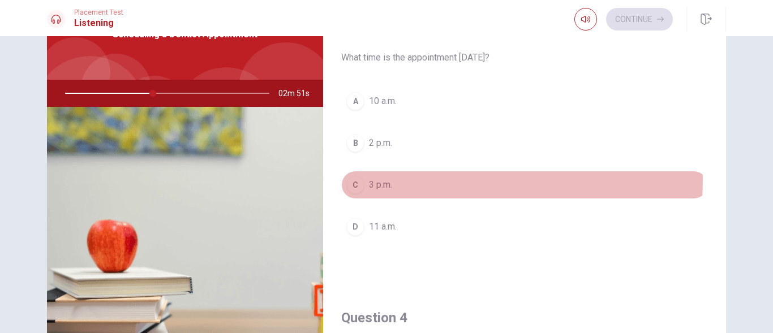
click at [385, 179] on span "3 p.m." at bounding box center [380, 185] width 23 height 14
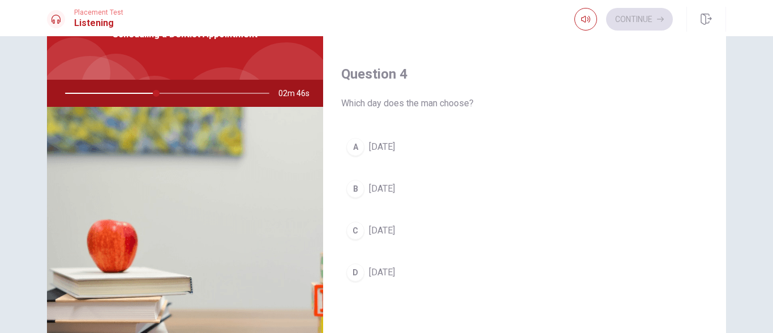
scroll to position [820, 0]
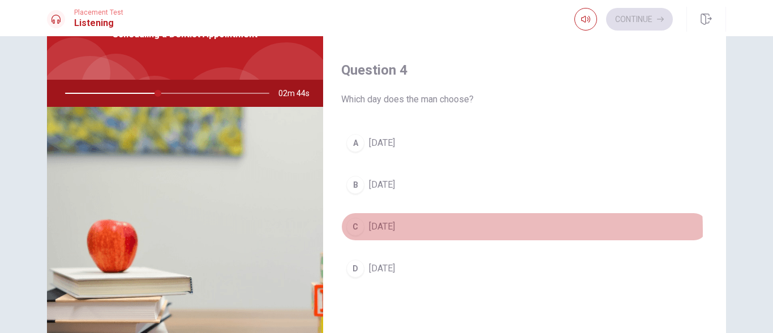
click at [383, 231] on span "[DATE]" at bounding box center [382, 227] width 26 height 14
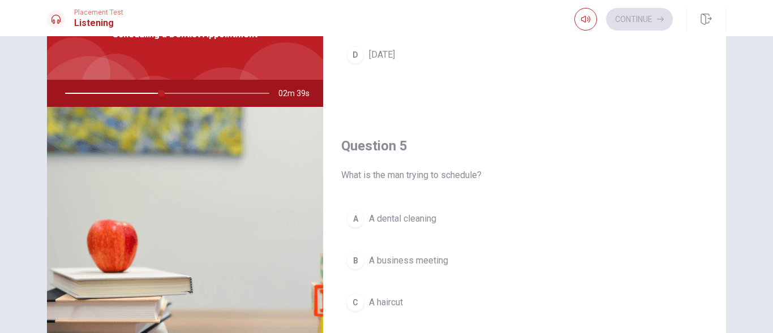
scroll to position [1055, 0]
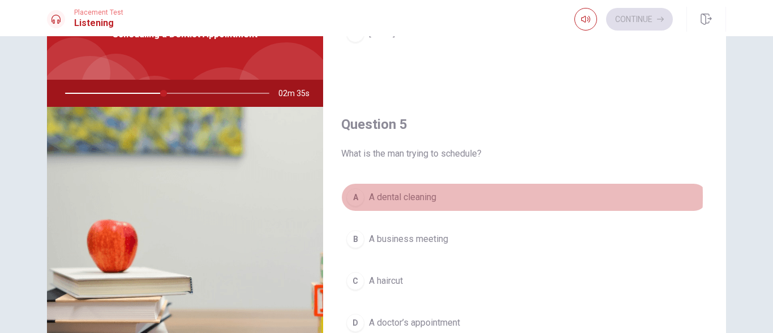
click at [419, 197] on span "A dental cleaning" at bounding box center [402, 198] width 67 height 14
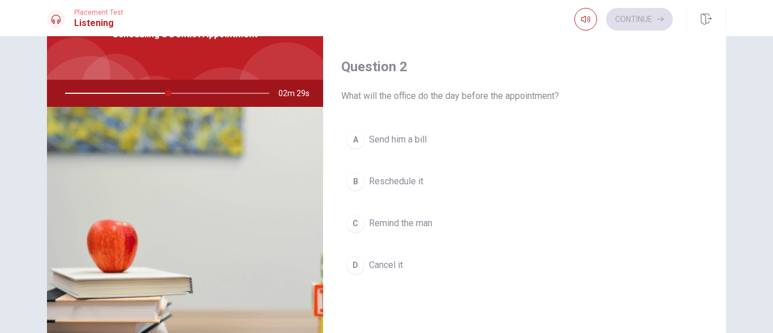
scroll to position [242, 0]
click at [412, 181] on span "Reschedule it" at bounding box center [396, 184] width 54 height 14
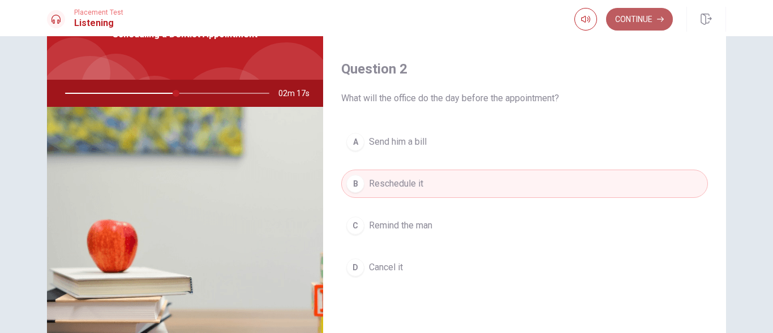
click at [636, 18] on button "Continue" at bounding box center [639, 19] width 67 height 23
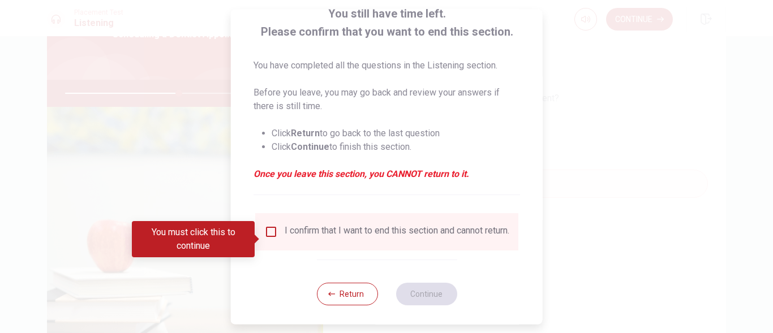
scroll to position [89, 0]
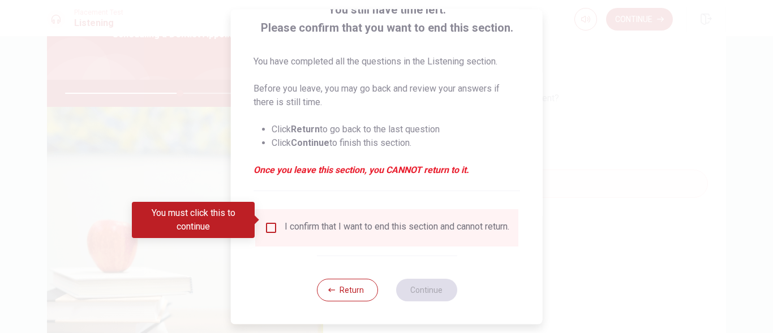
click at [269, 221] on input "You must click this to continue" at bounding box center [271, 228] width 14 height 14
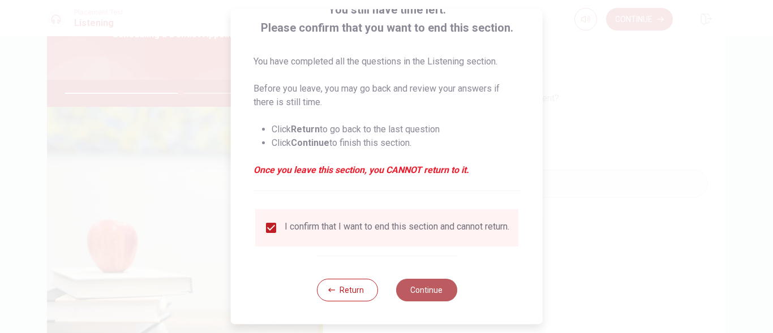
click at [427, 285] on button "Continue" at bounding box center [425, 290] width 61 height 23
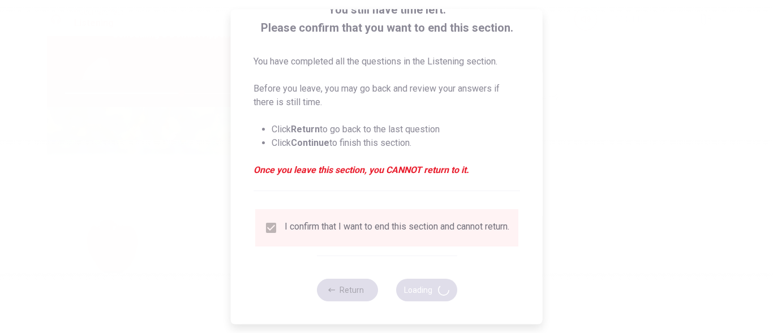
type input "57"
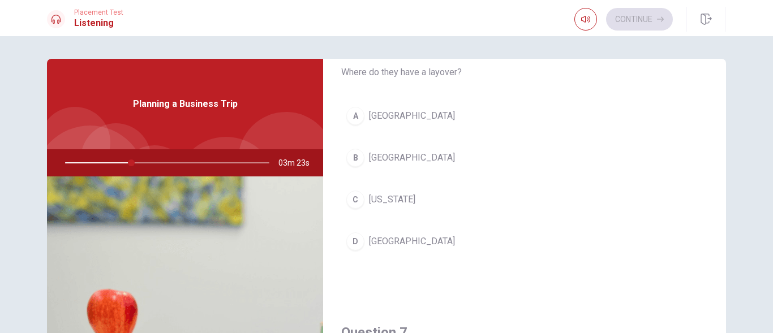
scroll to position [43, 0]
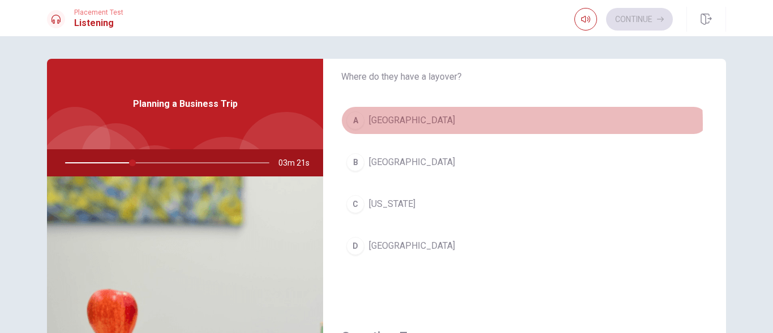
click at [387, 124] on span "[GEOGRAPHIC_DATA]" at bounding box center [412, 121] width 86 height 14
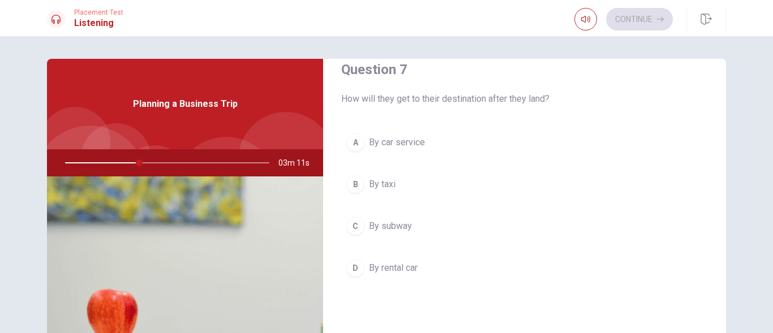
scroll to position [308, 0]
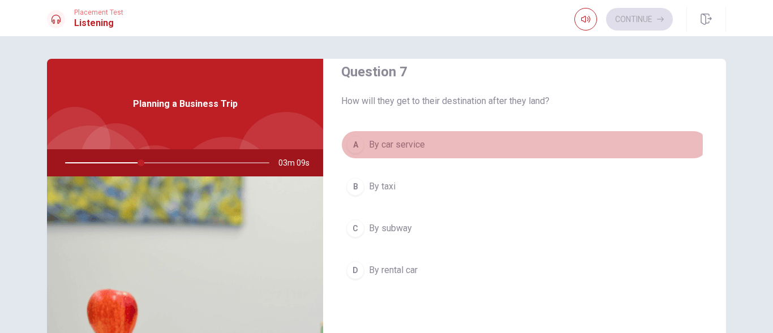
click at [397, 144] on span "By car service" at bounding box center [397, 145] width 56 height 14
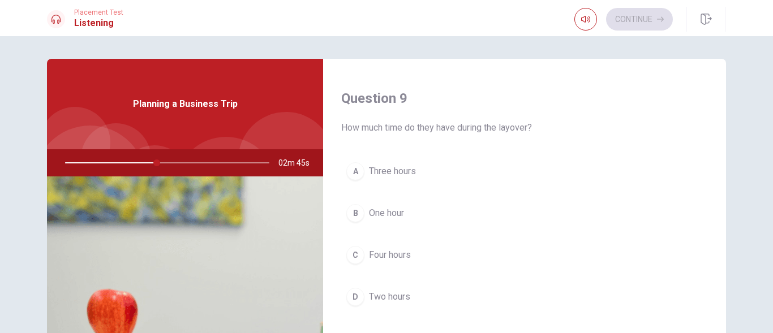
scroll to position [867, 0]
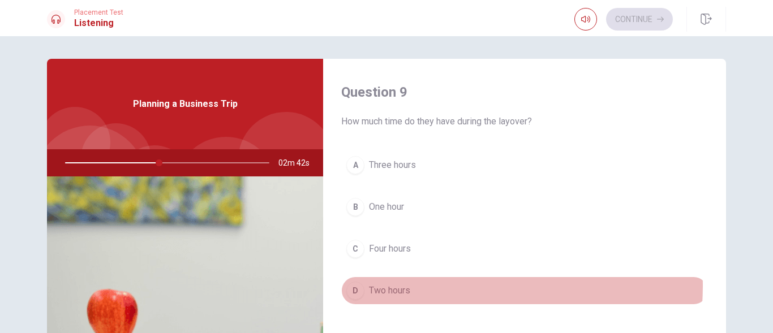
click at [385, 285] on span "Two hours" at bounding box center [389, 291] width 41 height 14
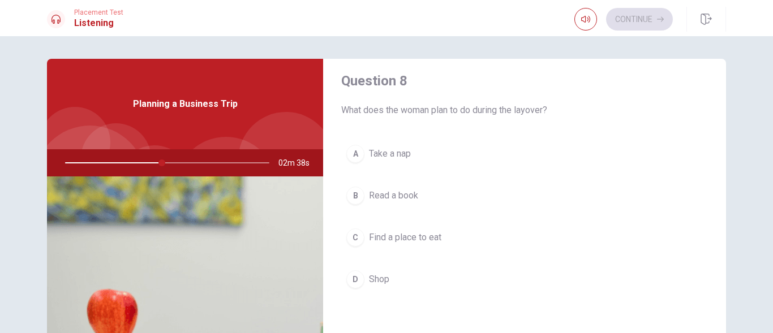
scroll to position [587, 0]
click at [427, 237] on span "Find a place to eat" at bounding box center [405, 240] width 72 height 14
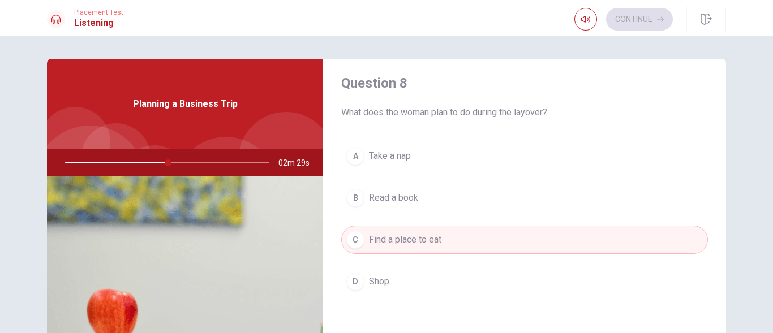
click at [622, 16] on div "Continue" at bounding box center [623, 19] width 98 height 23
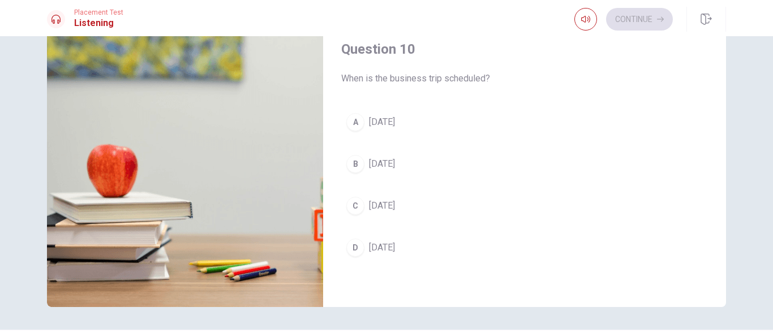
scroll to position [141, 0]
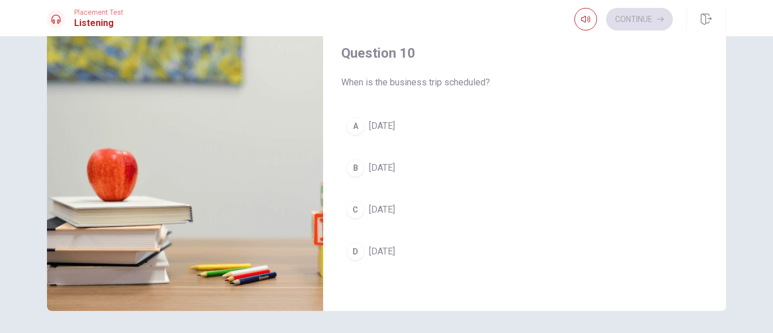
click at [395, 130] on span "[DATE]" at bounding box center [382, 126] width 26 height 14
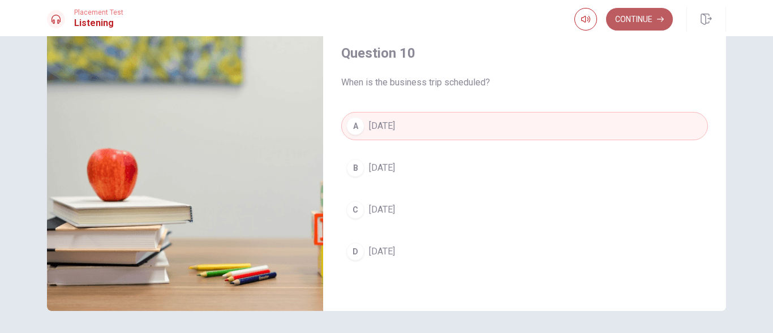
click at [640, 20] on button "Continue" at bounding box center [639, 19] width 67 height 23
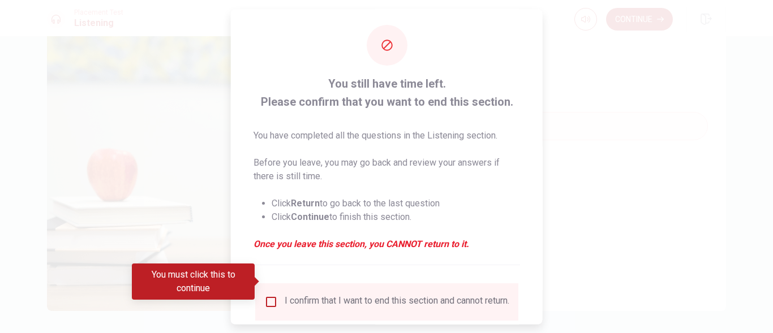
scroll to position [89, 0]
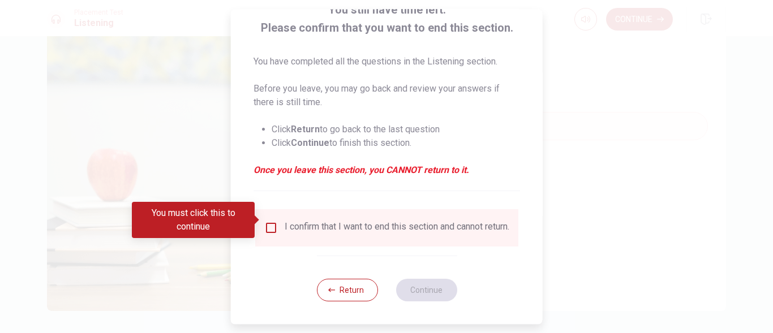
click at [267, 222] on input "You must click this to continue" at bounding box center [271, 228] width 14 height 14
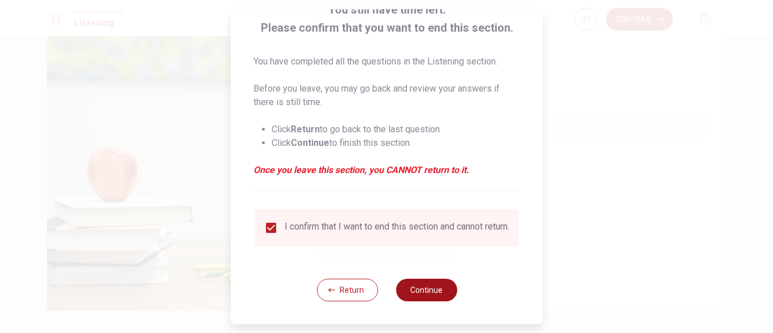
click at [423, 288] on button "Continue" at bounding box center [425, 290] width 61 height 23
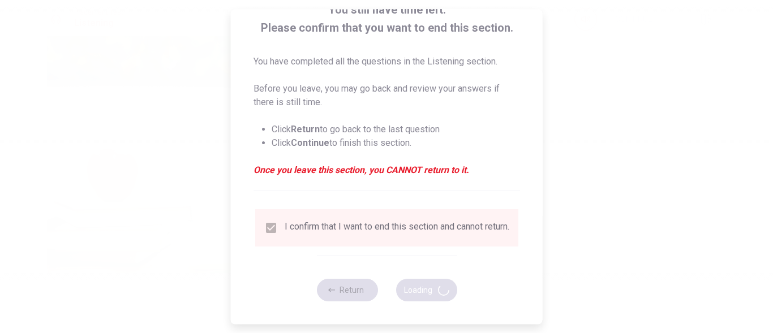
type input "60"
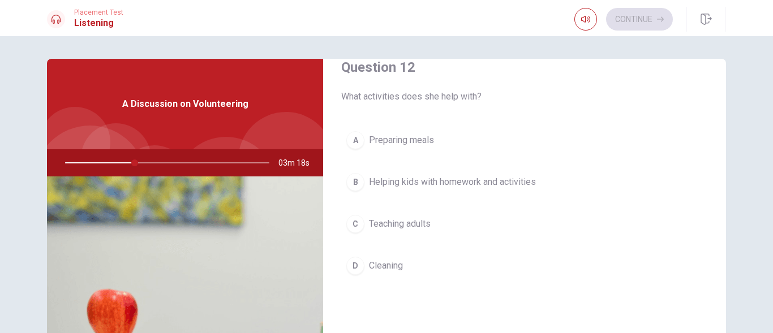
scroll to position [315, 0]
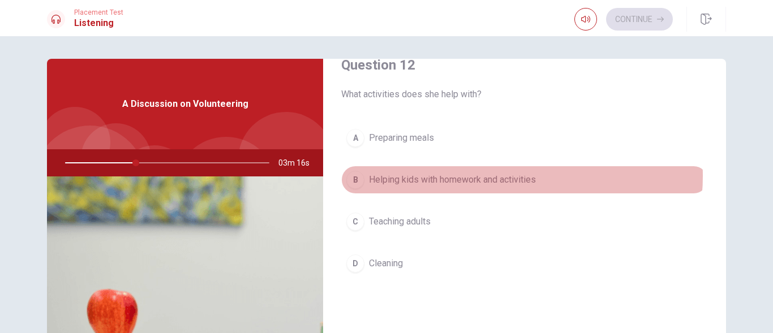
click at [488, 176] on span "Helping kids with homework and activities" at bounding box center [452, 180] width 167 height 14
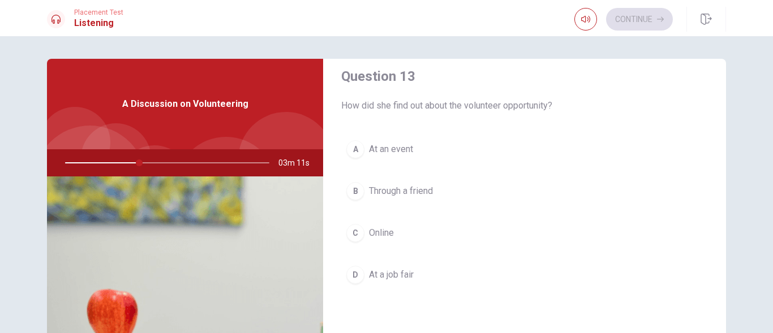
scroll to position [600, 0]
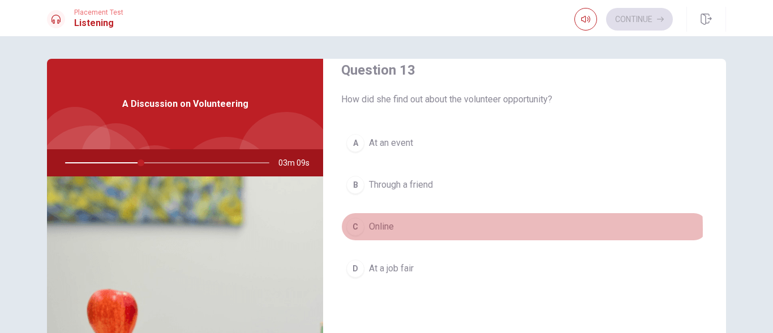
click at [387, 229] on span "Online" at bounding box center [381, 227] width 25 height 14
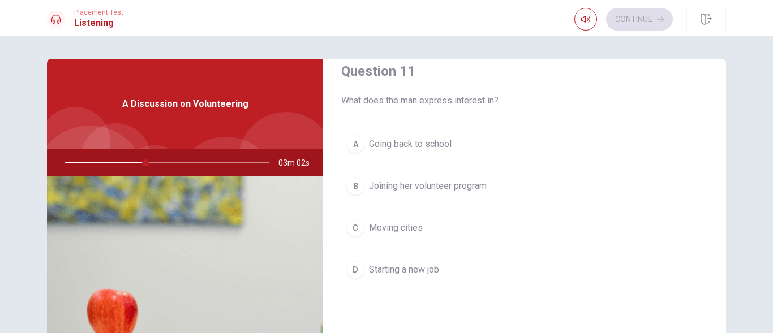
scroll to position [0, 0]
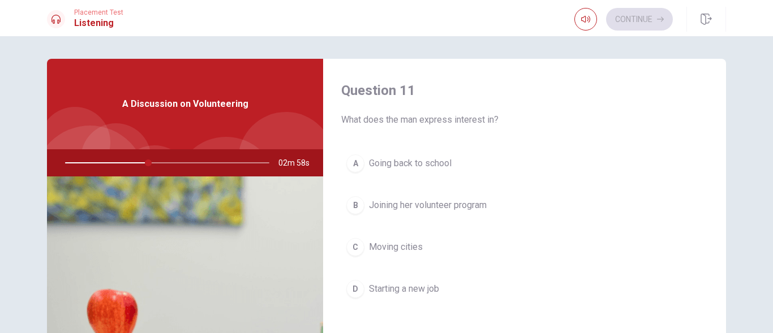
click at [458, 210] on span "Joining her volunteer program" at bounding box center [428, 206] width 118 height 14
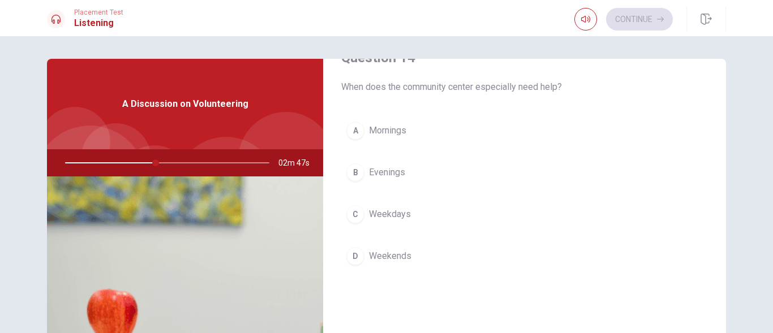
scroll to position [906, 0]
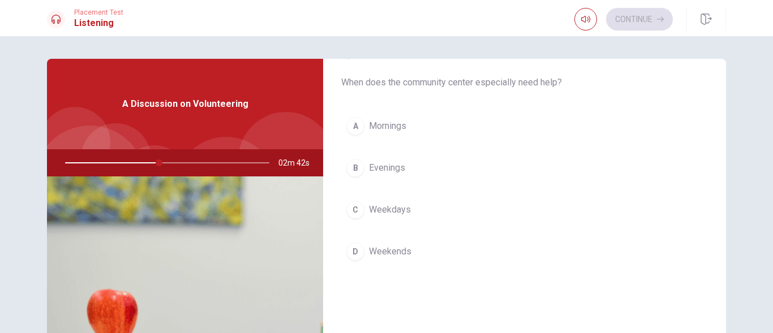
click at [395, 209] on span "Weekdays" at bounding box center [390, 210] width 42 height 14
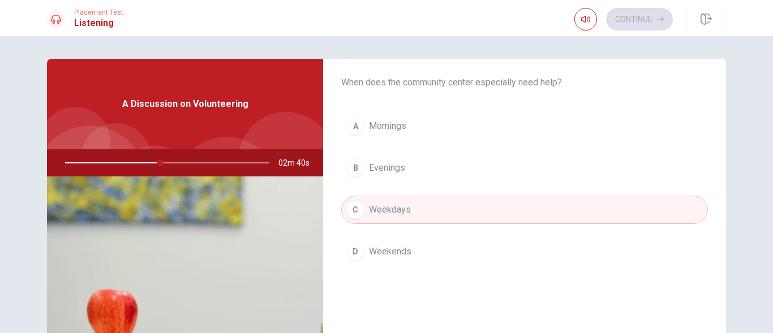
click at [394, 248] on span "Weekends" at bounding box center [390, 252] width 42 height 14
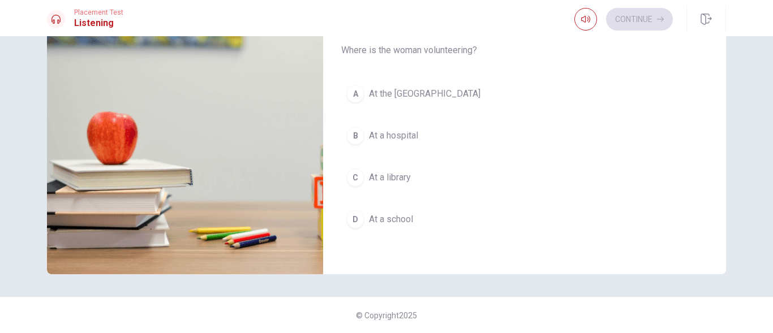
scroll to position [1053, 0]
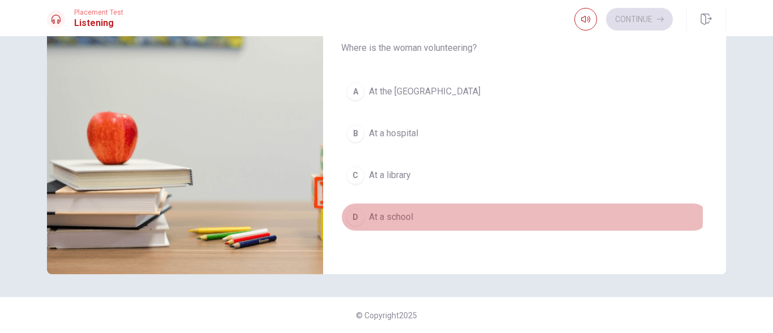
click at [399, 216] on span "At a school" at bounding box center [391, 217] width 44 height 14
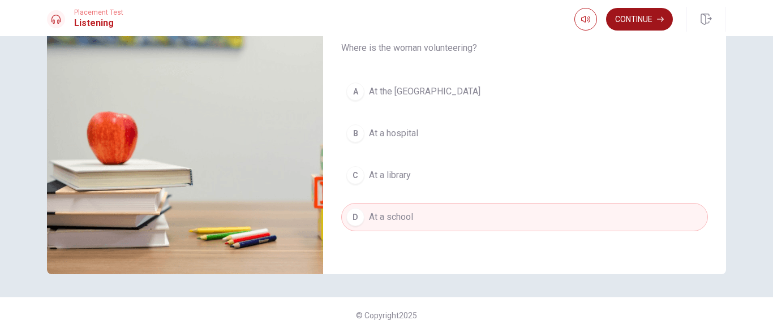
click at [628, 18] on button "Continue" at bounding box center [639, 19] width 67 height 23
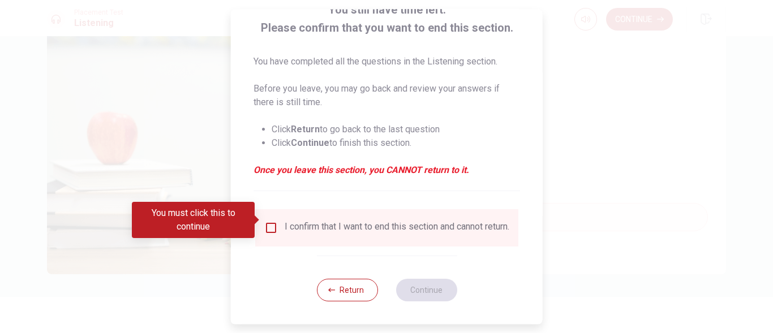
scroll to position [89, 0]
click at [269, 221] on input "You must click this to continue" at bounding box center [271, 228] width 14 height 14
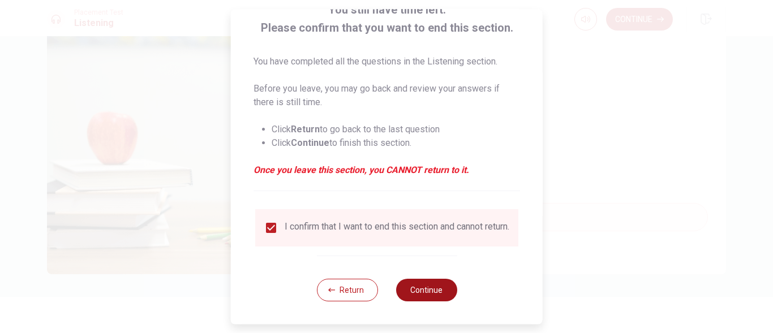
click at [438, 285] on button "Continue" at bounding box center [425, 290] width 61 height 23
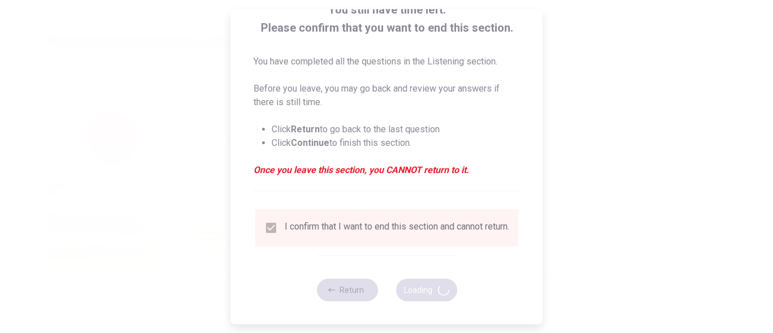
type input "67"
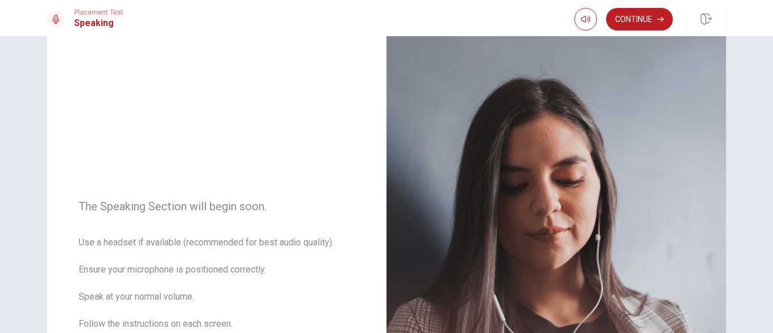
scroll to position [0, 0]
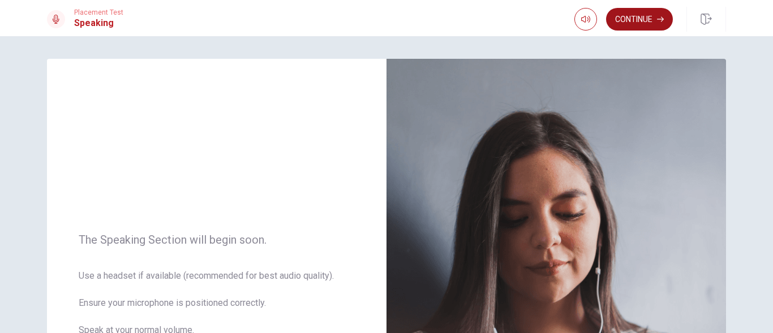
click at [640, 20] on button "Continue" at bounding box center [639, 19] width 67 height 23
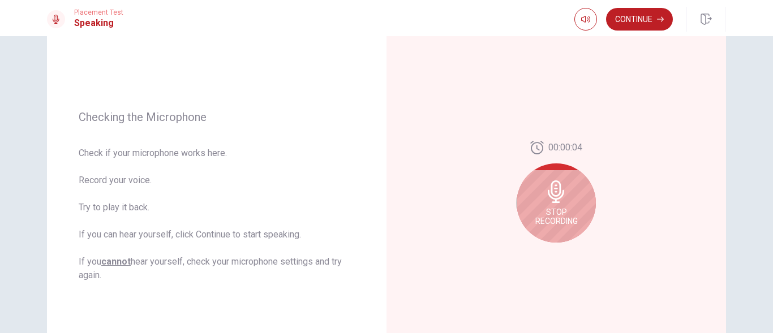
scroll to position [118, 0]
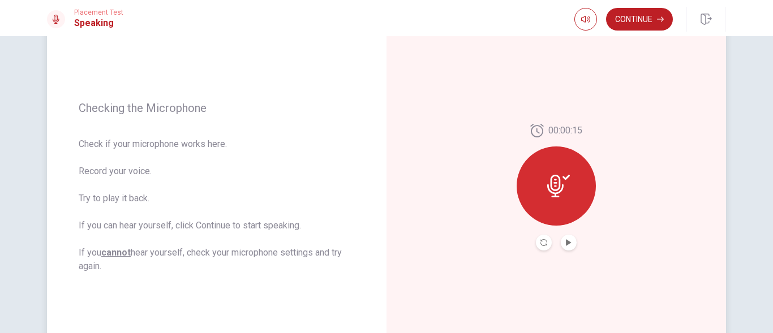
click at [554, 186] on icon at bounding box center [558, 186] width 23 height 23
click at [566, 242] on icon "Play Audio" at bounding box center [568, 242] width 5 height 7
click at [644, 14] on button "Continue" at bounding box center [639, 19] width 67 height 23
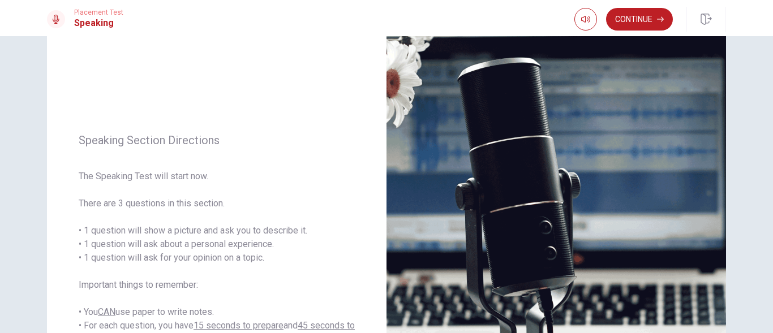
scroll to position [64, 0]
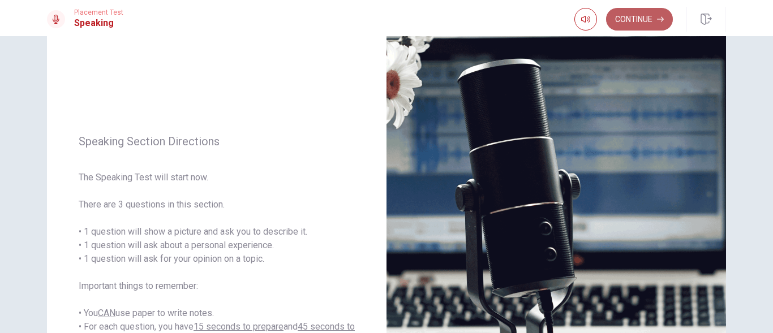
click at [640, 12] on button "Continue" at bounding box center [639, 19] width 67 height 23
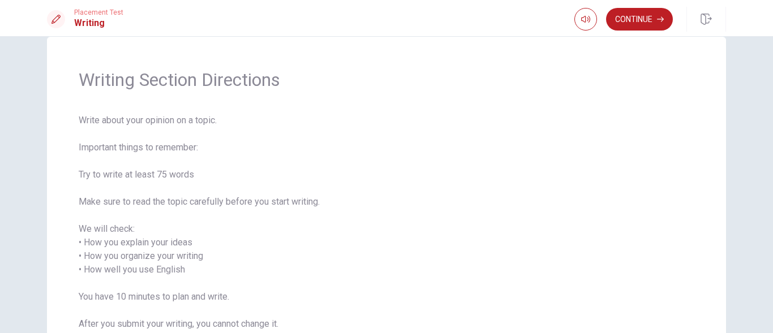
scroll to position [21, 0]
click at [630, 19] on button "Continue" at bounding box center [639, 19] width 67 height 23
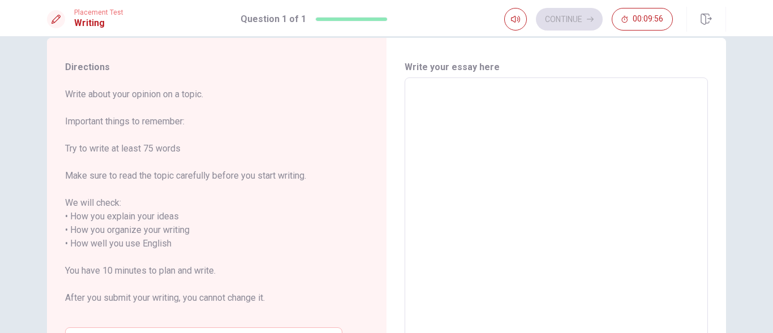
click at [427, 92] on textarea at bounding box center [555, 237] width 287 height 300
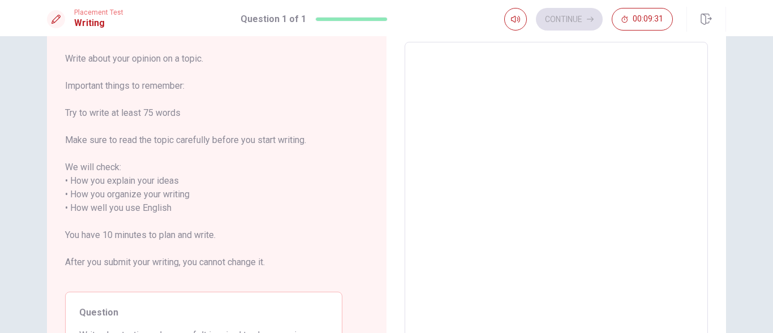
scroll to position [54, 0]
click at [414, 64] on textarea at bounding box center [555, 204] width 287 height 300
type textarea "I"
type textarea "x"
type textarea "I"
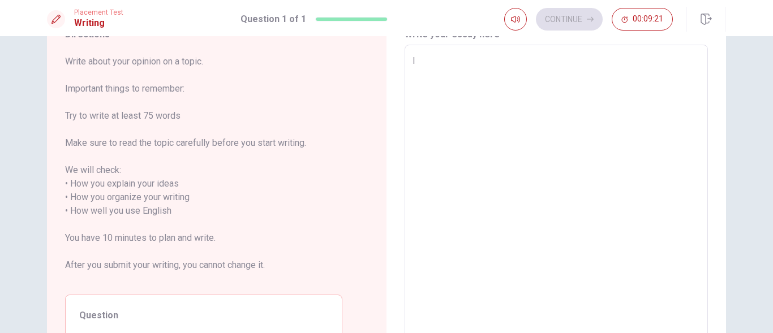
type textarea "x"
type textarea "I a"
type textarea "x"
type textarea "I am"
type textarea "x"
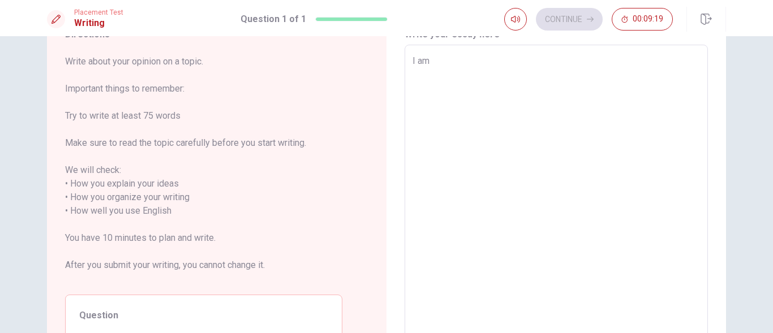
type textarea "I am"
type textarea "x"
type textarea "I am"
type textarea "x"
type textarea "I a"
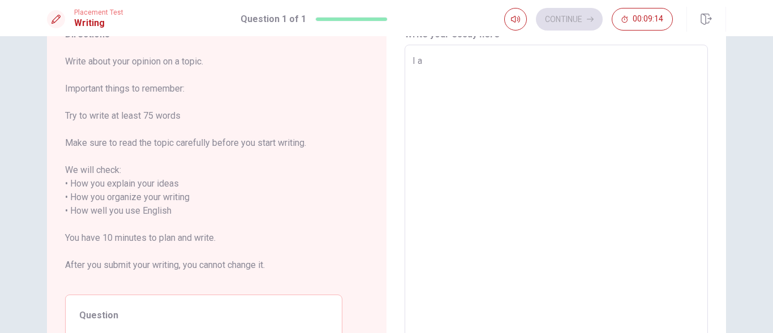
type textarea "x"
type textarea "I"
type textarea "x"
type textarea "I"
type textarea "x"
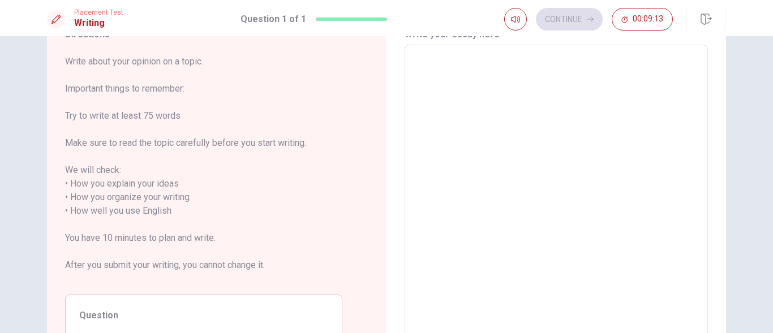
type textarea "i"
type textarea "x"
type textarea "I"
type textarea "x"
type textarea "I"
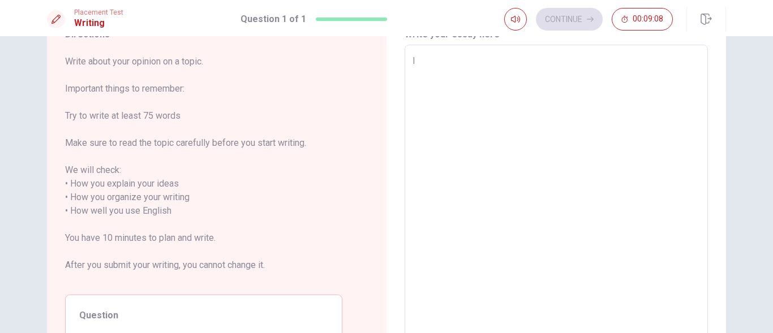
type textarea "x"
type textarea "I w"
type textarea "x"
type textarea "I wa"
type textarea "x"
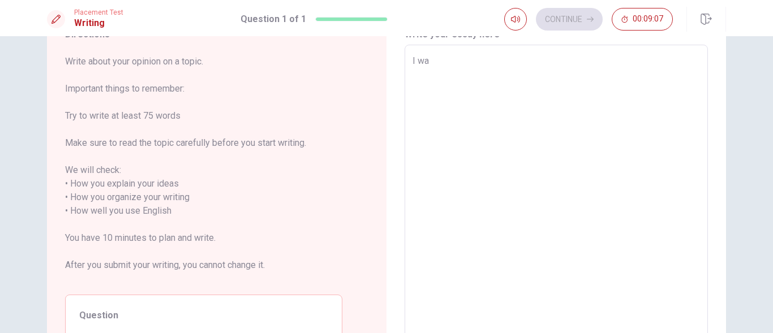
type textarea "I was"
type textarea "x"
type textarea "I was"
type textarea "x"
type textarea "I was w"
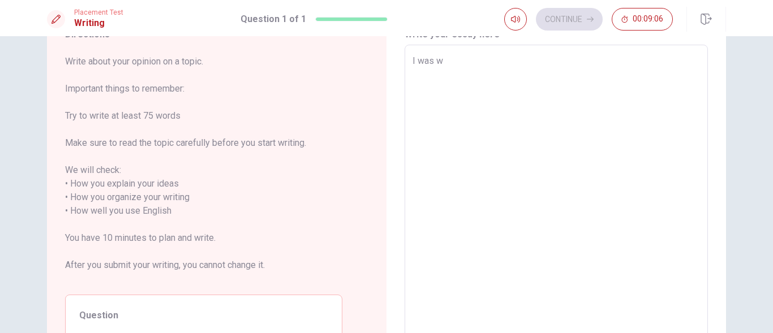
type textarea "x"
type textarea "I was wo"
type textarea "x"
type textarea "I was wor"
type textarea "x"
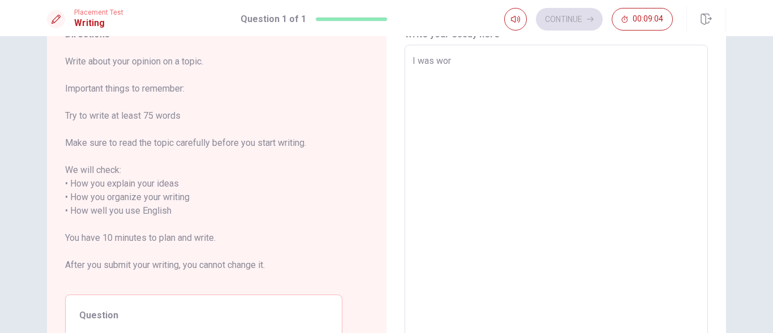
type textarea "I was work"
type textarea "x"
type textarea "I was worki"
type textarea "x"
type textarea "I was workin"
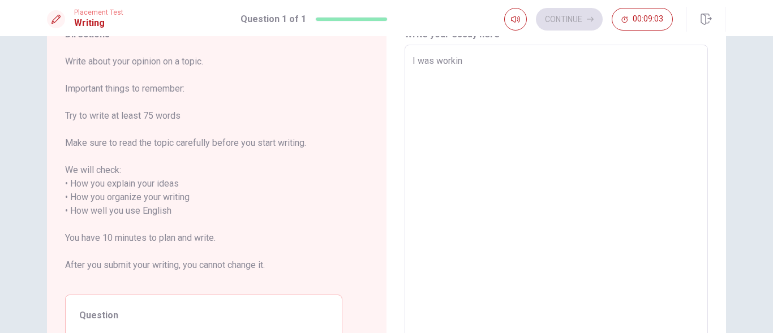
type textarea "x"
type textarea "I was working"
type textarea "x"
type textarea "I was working"
type textarea "x"
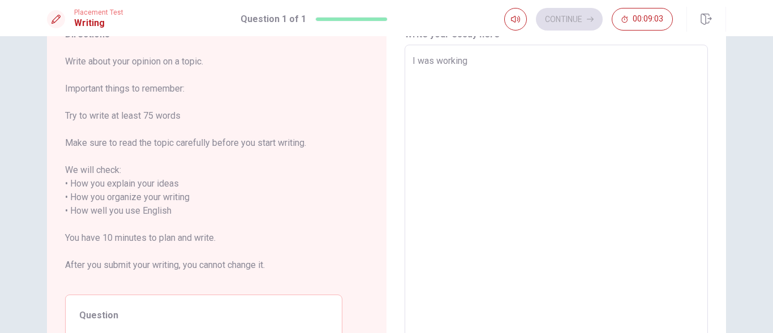
type textarea "I was working i"
type textarea "x"
type textarea "I was working in"
type textarea "x"
type textarea "I was working in"
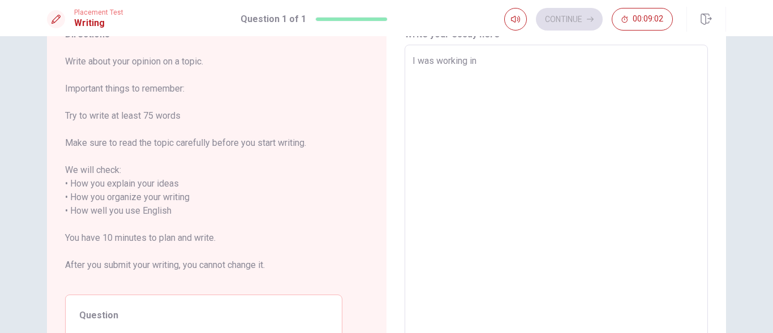
type textarea "x"
type textarea "I was working in N"
type textarea "x"
type textarea "I was working in [GEOGRAPHIC_DATA]"
type textarea "x"
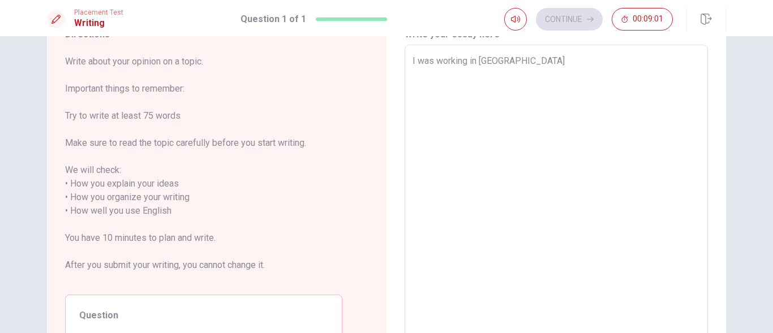
type textarea "I was working in Nig"
type textarea "x"
type textarea "I was working in Nige"
type textarea "x"
type textarea "I was working in [GEOGRAPHIC_DATA]"
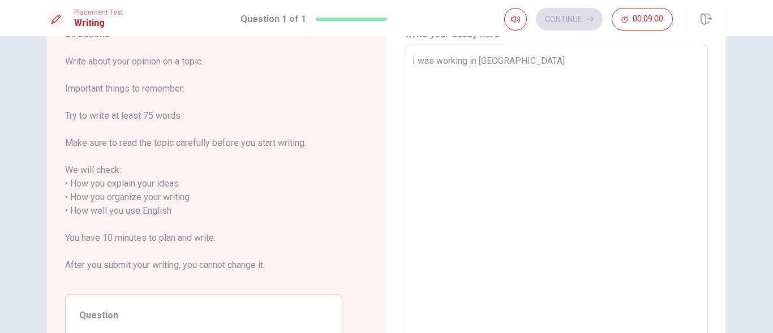
type textarea "x"
type textarea "I was working in [GEOGRAPHIC_DATA]"
type textarea "x"
type textarea "I was working in [GEOGRAPHIC_DATA]"
type textarea "x"
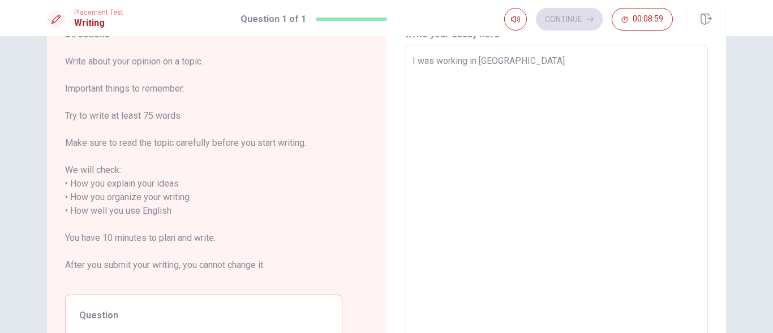
type textarea "I was working in [GEOGRAPHIC_DATA]"
type textarea "x"
type textarea "I was working in [GEOGRAPHIC_DATA] h"
type textarea "x"
type textarea "I was working in [GEOGRAPHIC_DATA] ha"
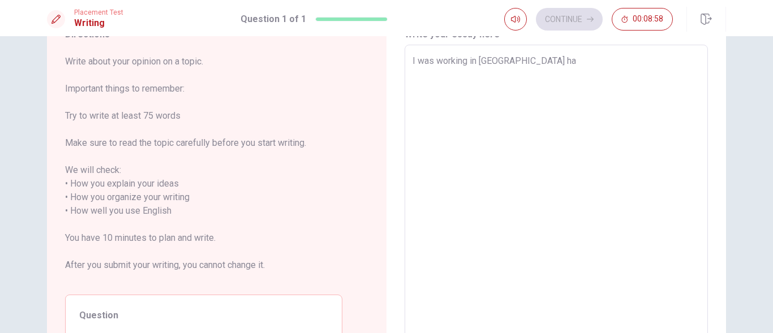
type textarea "x"
type textarea "I was working in [GEOGRAPHIC_DATA] has"
type textarea "x"
type textarea "I was working in [GEOGRAPHIC_DATA] has"
type textarea "x"
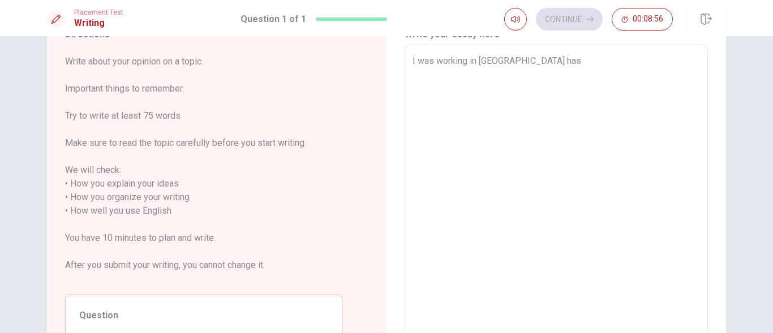
type textarea "I was working in [GEOGRAPHIC_DATA] has a"
type textarea "x"
type textarea "I was working in [GEOGRAPHIC_DATA] has a"
type textarea "x"
type textarea "I was working in [GEOGRAPHIC_DATA] has a p"
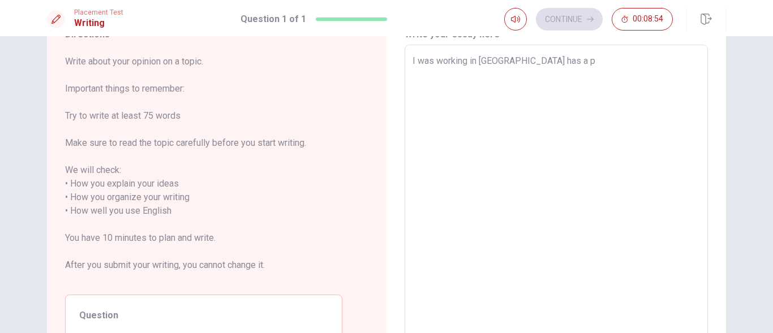
type textarea "x"
type textarea "I was working in [GEOGRAPHIC_DATA] has a pr"
type textarea "x"
type textarea "I was working in [GEOGRAPHIC_DATA] has a pro"
type textarea "x"
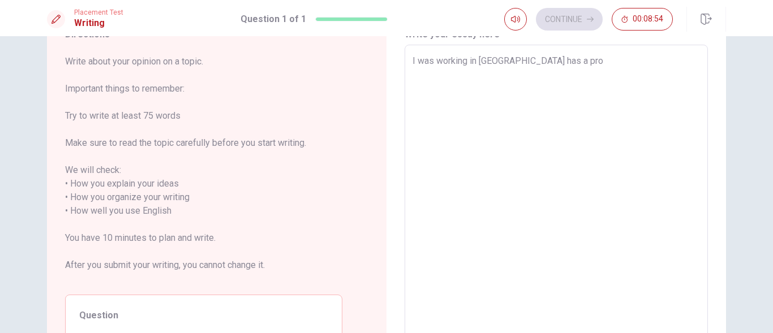
type textarea "I was working in [GEOGRAPHIC_DATA] has a proc"
type textarea "x"
type textarea "I was working in [GEOGRAPHIC_DATA] has a procu"
type textarea "x"
type textarea "I was working in [GEOGRAPHIC_DATA] has a procur"
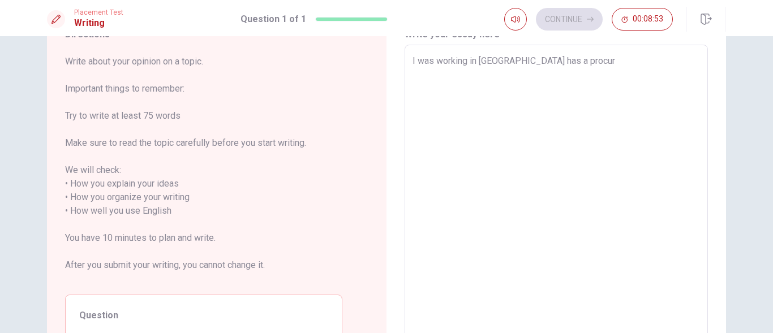
type textarea "x"
type textarea "I was working in [GEOGRAPHIC_DATA] has a procure"
type textarea "x"
type textarea "I was working in [GEOGRAPHIC_DATA] has a procurem"
type textarea "x"
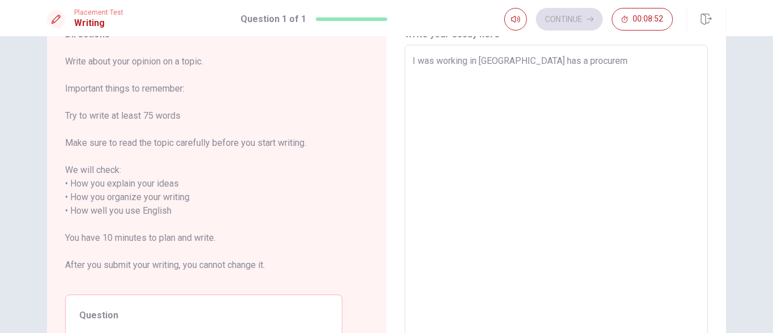
type textarea "I was working in [GEOGRAPHIC_DATA] has a procureme"
type textarea "x"
type textarea "I was working in [GEOGRAPHIC_DATA] has a procuremen"
type textarea "x"
type textarea "I was working in [GEOGRAPHIC_DATA] has a procurement"
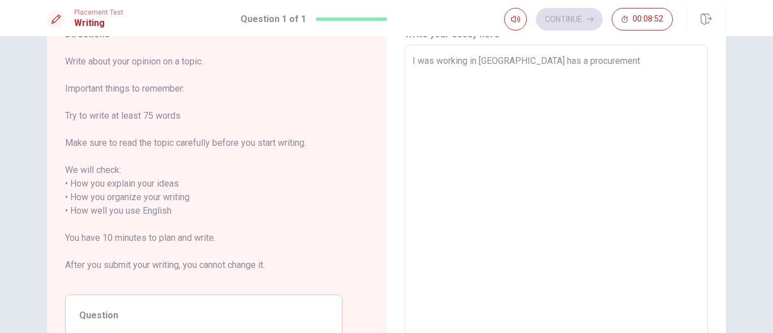
type textarea "x"
type textarea "I was working in [GEOGRAPHIC_DATA] has a procurement"
type textarea "x"
type textarea "I was working in [GEOGRAPHIC_DATA] has a procurement o"
type textarea "x"
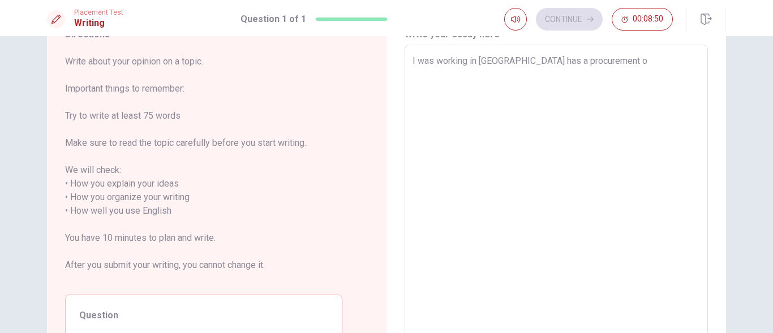
type textarea "I was working in [GEOGRAPHIC_DATA] has a procurement of"
type textarea "x"
type textarea "I was working in [GEOGRAPHIC_DATA] has a procurement off"
type textarea "x"
type textarea "I was working in [GEOGRAPHIC_DATA] has a procurement offi"
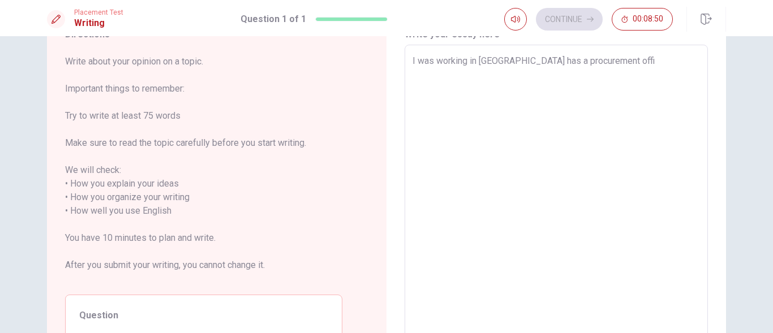
type textarea "x"
type textarea "I was working in [GEOGRAPHIC_DATA] has a procurement offic"
type textarea "x"
type textarea "I was working in [GEOGRAPHIC_DATA] has a procurement office"
type textarea "x"
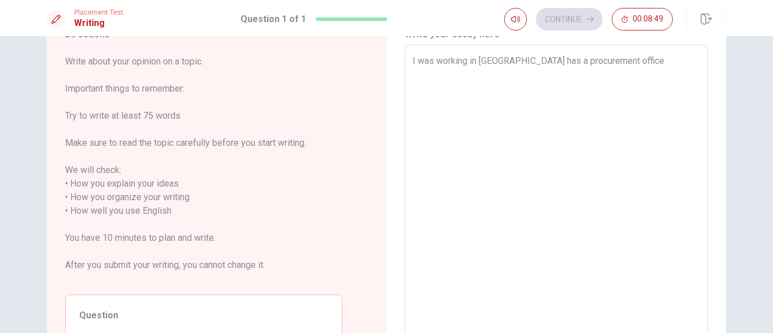
type textarea "I was working in [GEOGRAPHIC_DATA] has a procurement officer"
type textarea "x"
type textarea "I was working in [GEOGRAPHIC_DATA] has a procurement officer"
type textarea "x"
type textarea "I was working in [GEOGRAPHIC_DATA] has a procurement officer s"
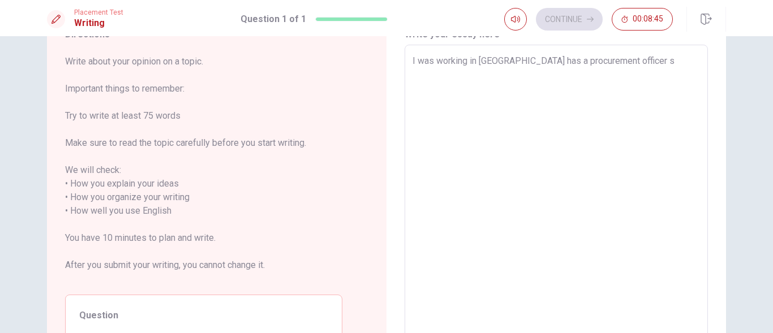
type textarea "x"
type textarea "I was working in [GEOGRAPHIC_DATA] has a procurement officer so"
type textarea "x"
type textarea "I was working in [GEOGRAPHIC_DATA] has a procurement officer so"
type textarea "x"
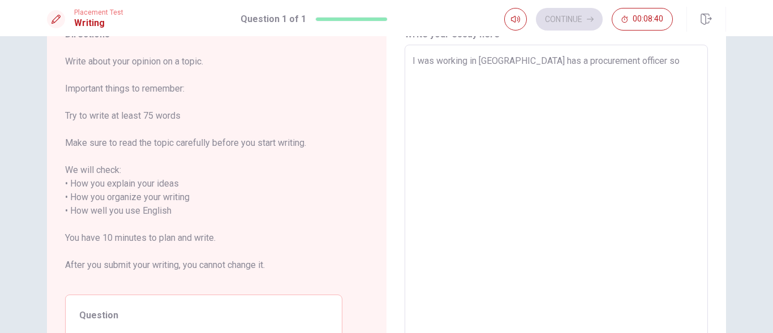
type textarea "I was working in [GEOGRAPHIC_DATA] has a procurement officer so"
type textarea "x"
type textarea "I was working in [GEOGRAPHIC_DATA] has a procurement officer s"
type textarea "x"
type textarea "I was working in [GEOGRAPHIC_DATA] has a procurement officer"
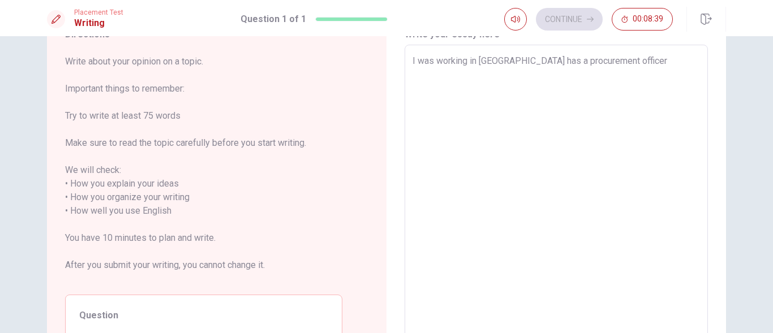
type textarea "x"
type textarea "I was working in [GEOGRAPHIC_DATA] has a procurement officer"
type textarea "x"
type textarea "I was working in [GEOGRAPHIC_DATA] has a procurement officer,"
type textarea "x"
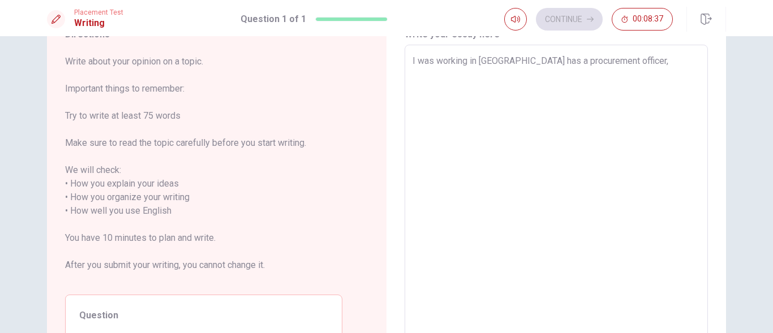
type textarea "I was working in [GEOGRAPHIC_DATA] has a procurement officer,"
type textarea "x"
type textarea "I was working in [GEOGRAPHIC_DATA] has a procurement officer, I"
type textarea "x"
type textarea "I was working in [GEOGRAPHIC_DATA] has a procurement officer, I"
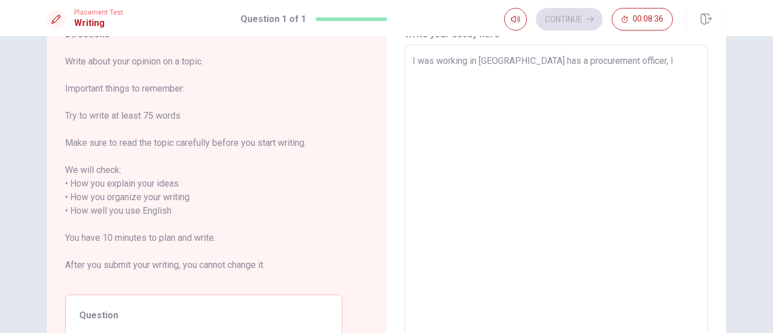
type textarea "x"
type textarea "I was working in [GEOGRAPHIC_DATA] has a procurement officer, I f"
type textarea "x"
type textarea "I was working in [GEOGRAPHIC_DATA] has a procurement officer, I fe"
type textarea "x"
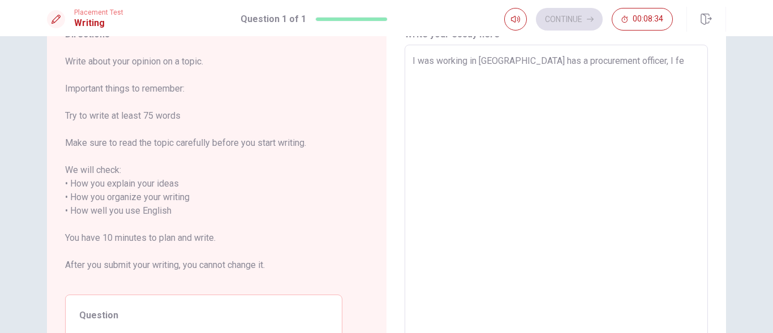
type textarea "I was working in [GEOGRAPHIC_DATA] has a procurement officer, I fel"
type textarea "x"
type textarea "I was working in [GEOGRAPHIC_DATA] has a procurement officer, I felt"
type textarea "x"
type textarea "I was working in [GEOGRAPHIC_DATA] has a procurement officer, I felt"
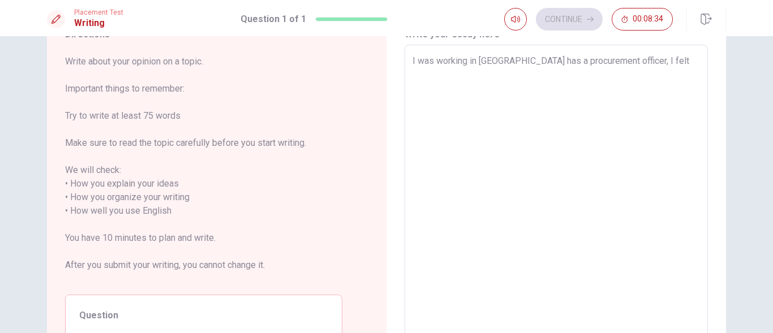
type textarea "x"
type textarea "I was working in [GEOGRAPHIC_DATA] has a procurement officer, I felt i"
type textarea "x"
type textarea "I was working in [GEOGRAPHIC_DATA] has a procurement officer, I felt i"
type textarea "x"
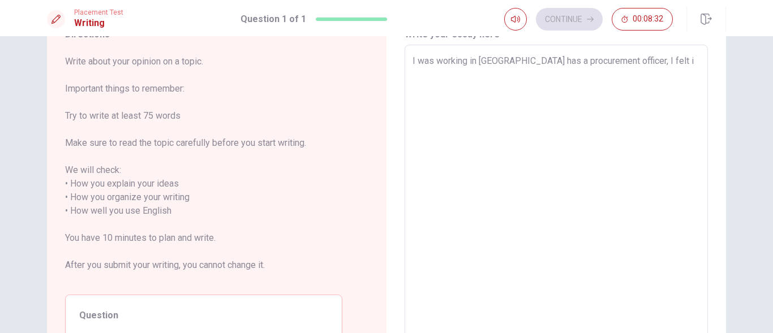
type textarea "I was working in [GEOGRAPHIC_DATA] has a procurement officer, I felt i n"
type textarea "x"
type textarea "I was working in [GEOGRAPHIC_DATA] has a procurement officer, I felt i ne"
type textarea "x"
type textarea "I was working in [GEOGRAPHIC_DATA] has a procurement officer, I felt i nee"
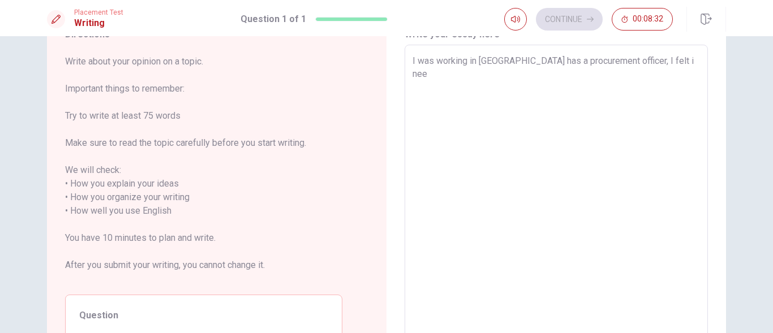
type textarea "x"
type textarea "I was working in [GEOGRAPHIC_DATA] has a procurement officer, I felt i need"
type textarea "x"
type textarea "I was working in [GEOGRAPHIC_DATA] has a procurement officer, I felt i neede"
type textarea "x"
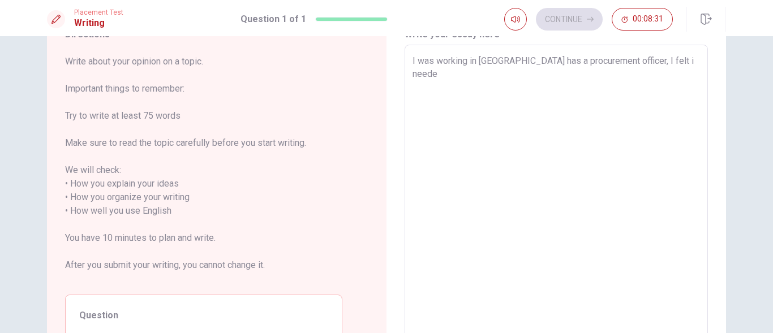
type textarea "I was working in [GEOGRAPHIC_DATA] has a procurement officer, I felt i needed"
type textarea "x"
type textarea "I was working in [GEOGRAPHIC_DATA] has a procurement officer, I felt i needed"
type textarea "x"
type textarea "I was working in [GEOGRAPHIC_DATA] has a procurement officer, I felt i needed a"
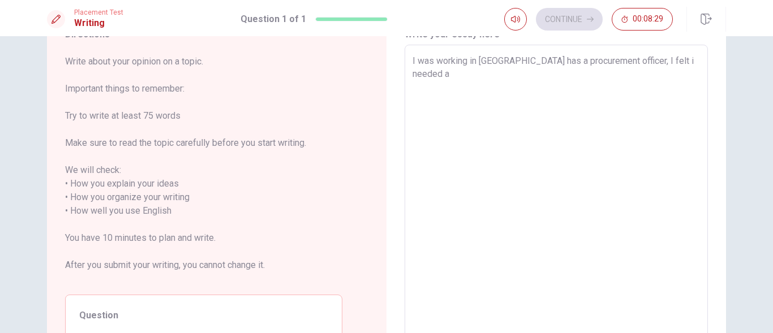
type textarea "x"
type textarea "I was working in [GEOGRAPHIC_DATA] has a procurement officer, I felt i needed a"
type textarea "x"
type textarea "I was working in [GEOGRAPHIC_DATA] has a procurement officer, I felt i needed a…"
type textarea "x"
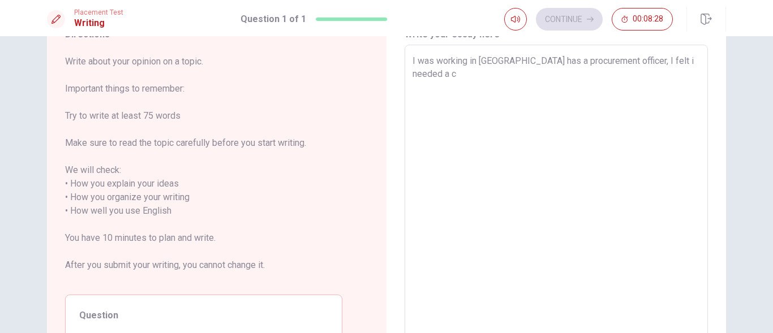
type textarea "I was working in [GEOGRAPHIC_DATA] has a procurement officer, I felt i needed a…"
type textarea "x"
type textarea "I was working in [GEOGRAPHIC_DATA] has a procurement officer, I felt i needed a…"
type textarea "x"
type textarea "I was working in [GEOGRAPHIC_DATA] has a procurement officer, I felt i needed a"
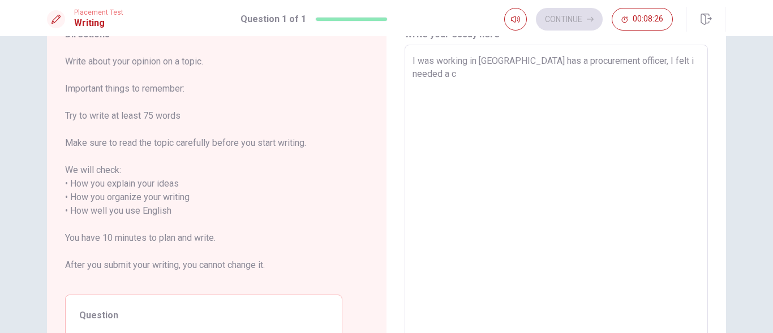
type textarea "x"
type textarea "I was working in [GEOGRAPHIC_DATA] has a procurement officer, I felt i needed a"
type textarea "x"
type textarea "I was working in [GEOGRAPHIC_DATA] has a procurement officer, I felt i needed"
type textarea "x"
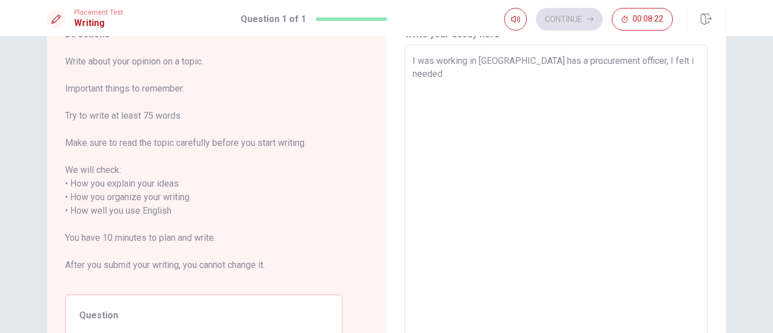
type textarea "I was working in [GEOGRAPHIC_DATA] has a procurement officer, I felt i needed t"
type textarea "x"
type textarea "I was working in [GEOGRAPHIC_DATA] has a procurement officer, I felt i needed to"
type textarea "x"
type textarea "I was working in [GEOGRAPHIC_DATA] has a procurement officer, I felt i needed to"
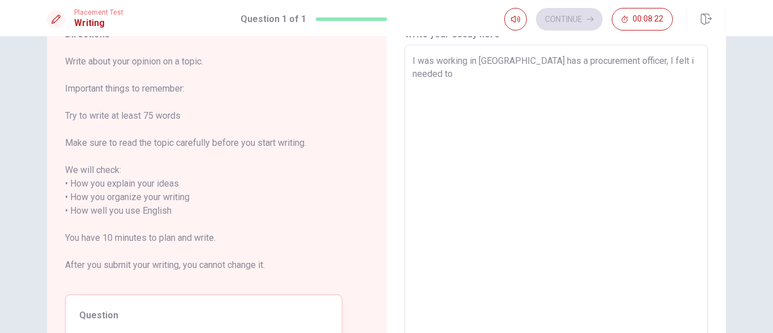
type textarea "x"
type textarea "I was working in [GEOGRAPHIC_DATA] has a procurement officer, I felt i needed t…"
type textarea "x"
type textarea "I was working in [GEOGRAPHIC_DATA] has a procurement officer, I felt i needed t…"
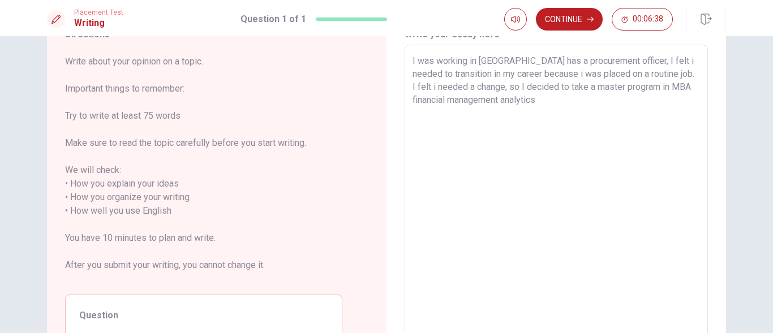
click at [541, 75] on textarea "I was working in [GEOGRAPHIC_DATA] has a procurement officer, I felt i needed t…" at bounding box center [555, 204] width 287 height 300
click at [541, 100] on textarea "I was working in [GEOGRAPHIC_DATA] has a procurement officer, I needed to trans…" at bounding box center [555, 204] width 287 height 300
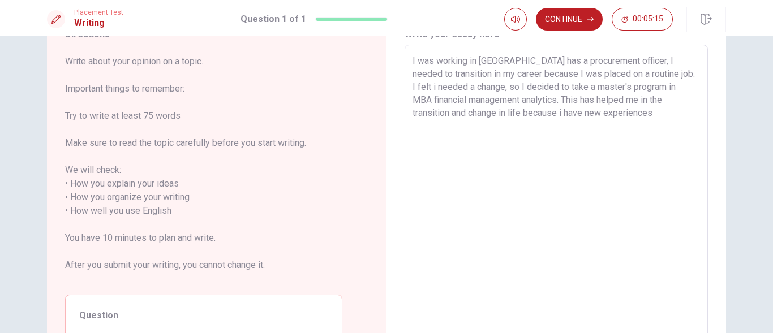
click at [522, 114] on textarea "I was working in [GEOGRAPHIC_DATA] has a procurement officer, I needed to trans…" at bounding box center [555, 204] width 287 height 300
click at [613, 113] on textarea "I was working in [GEOGRAPHIC_DATA] has a procurement officer, I needed to trans…" at bounding box center [555, 204] width 287 height 300
click at [440, 128] on textarea "I was working in [GEOGRAPHIC_DATA] as a procurement officer. I needed to transi…" at bounding box center [555, 204] width 287 height 300
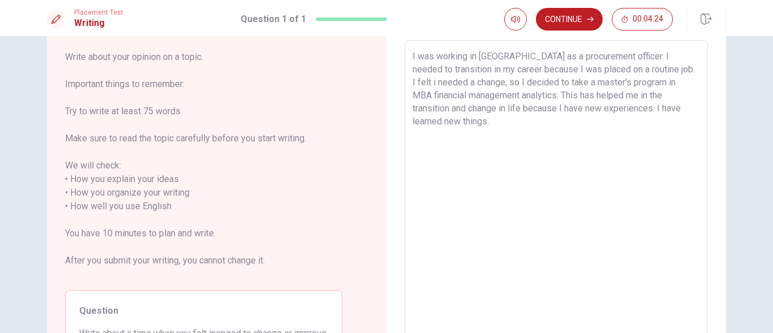
scroll to position [55, 0]
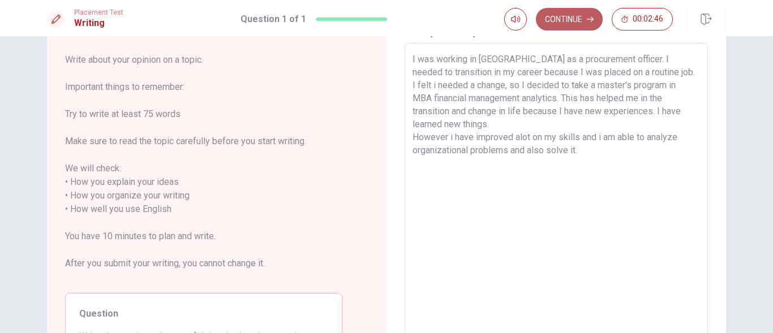
click at [571, 18] on button "Continue" at bounding box center [569, 19] width 67 height 23
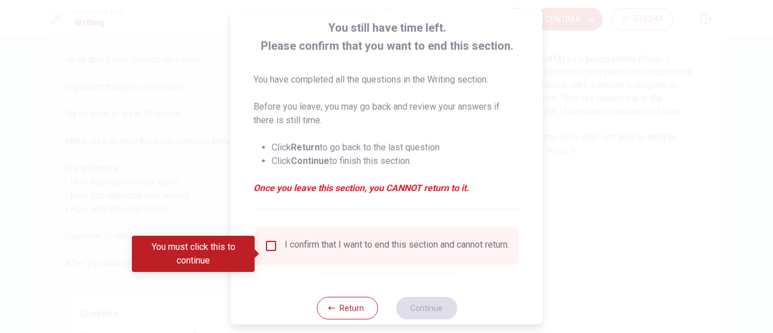
scroll to position [89, 0]
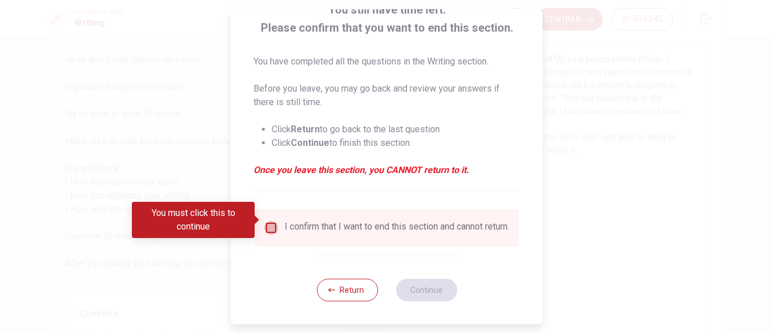
click at [273, 221] on input "You must click this to continue" at bounding box center [271, 228] width 14 height 14
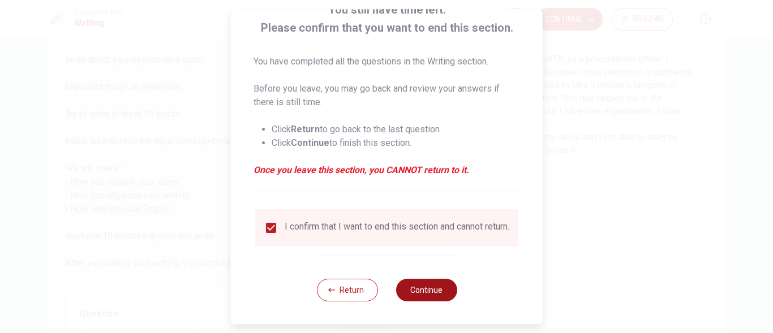
click at [443, 292] on button "Continue" at bounding box center [425, 290] width 61 height 23
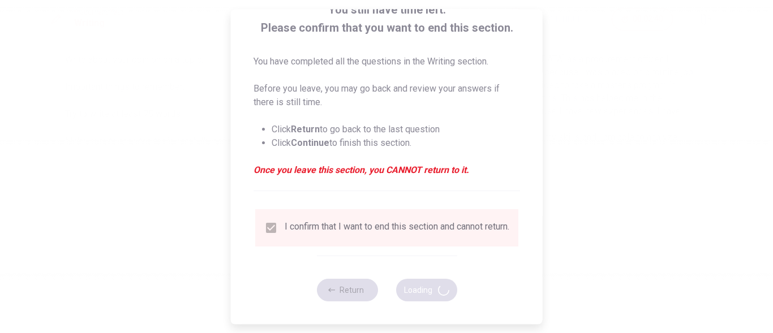
scroll to position [0, 0]
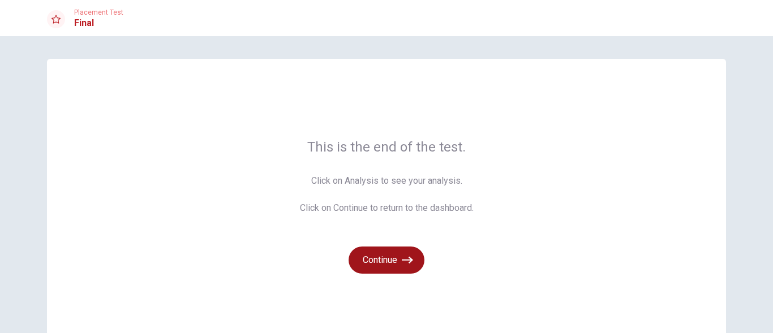
click at [406, 262] on icon "button" at bounding box center [407, 260] width 11 height 11
